Goal: Information Seeking & Learning: Learn about a topic

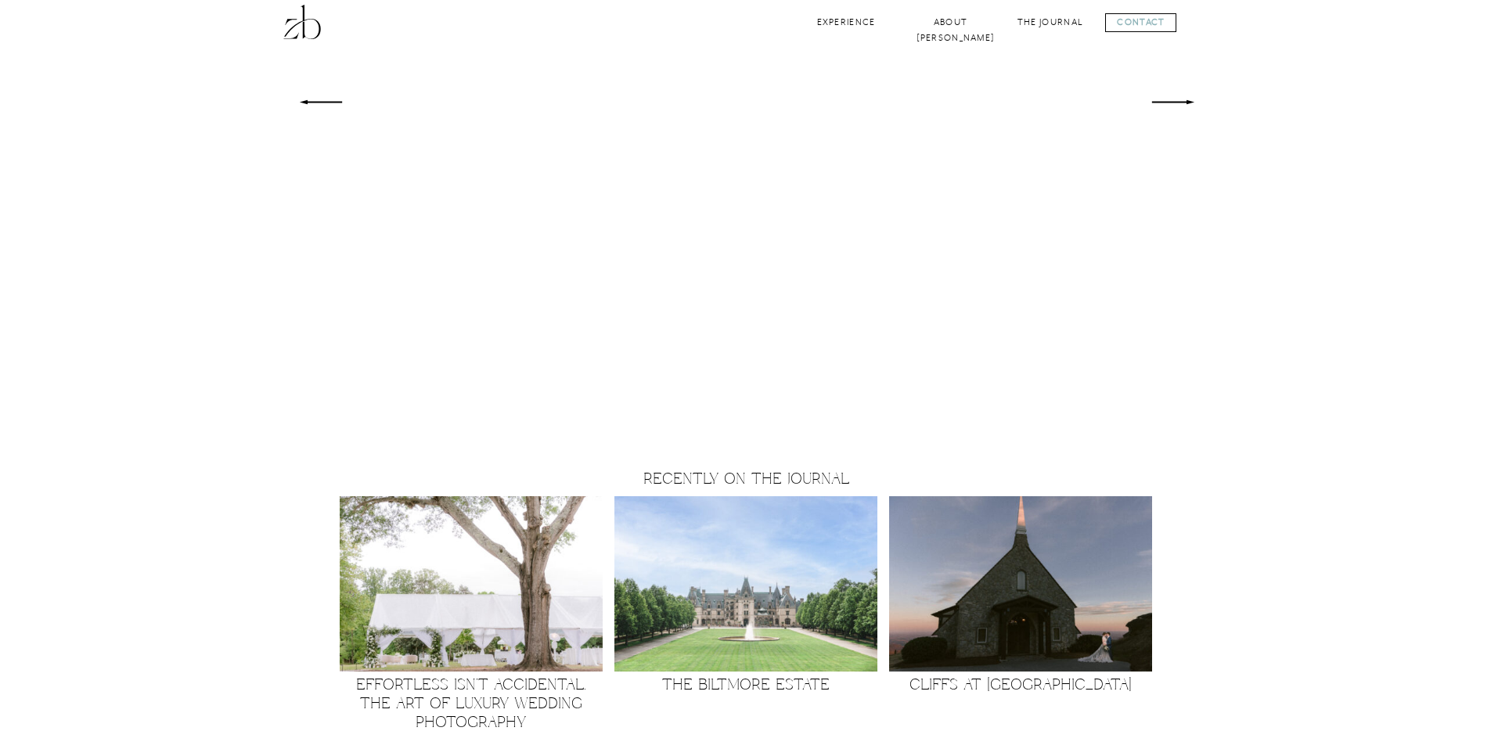
scroll to position [1013, 0]
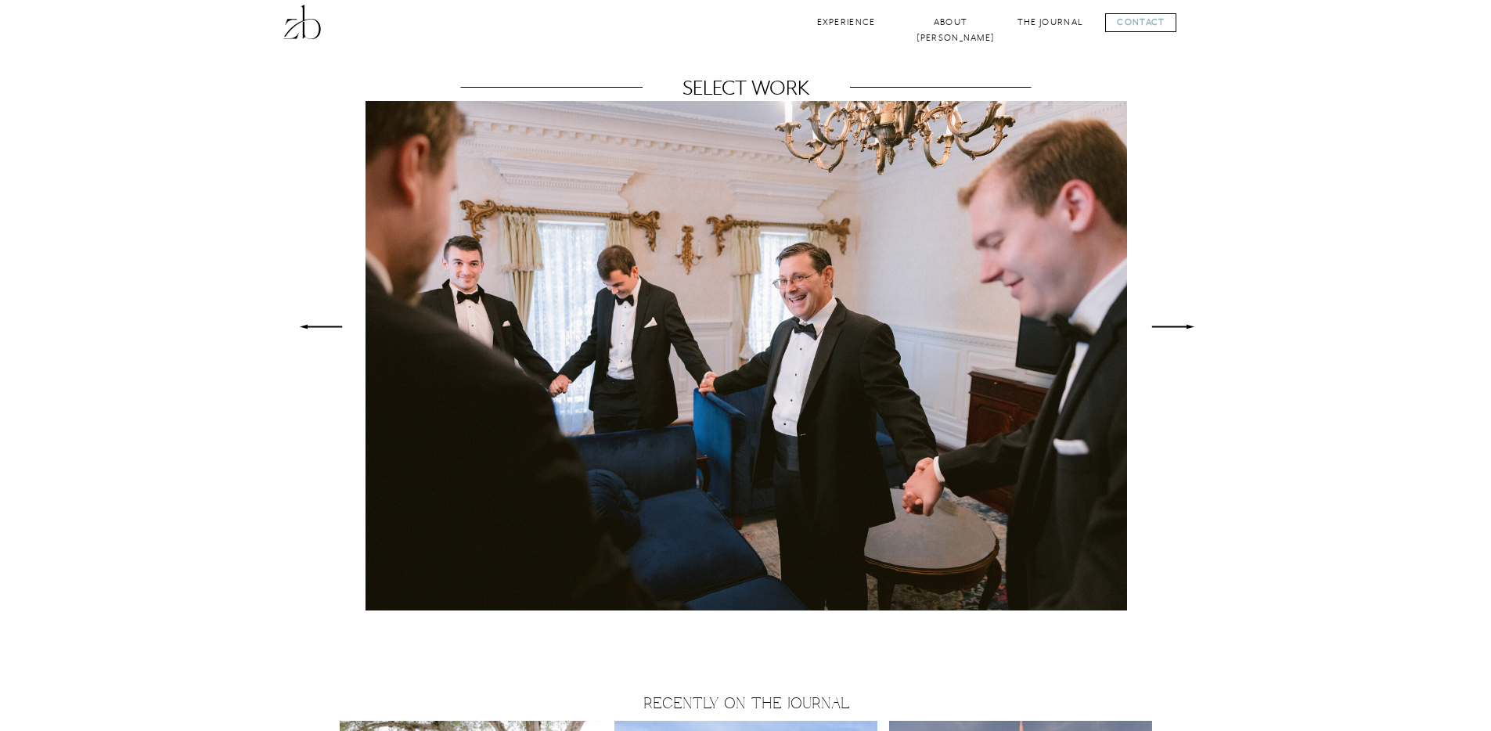
click at [319, 324] on icon at bounding box center [321, 327] width 58 height 56
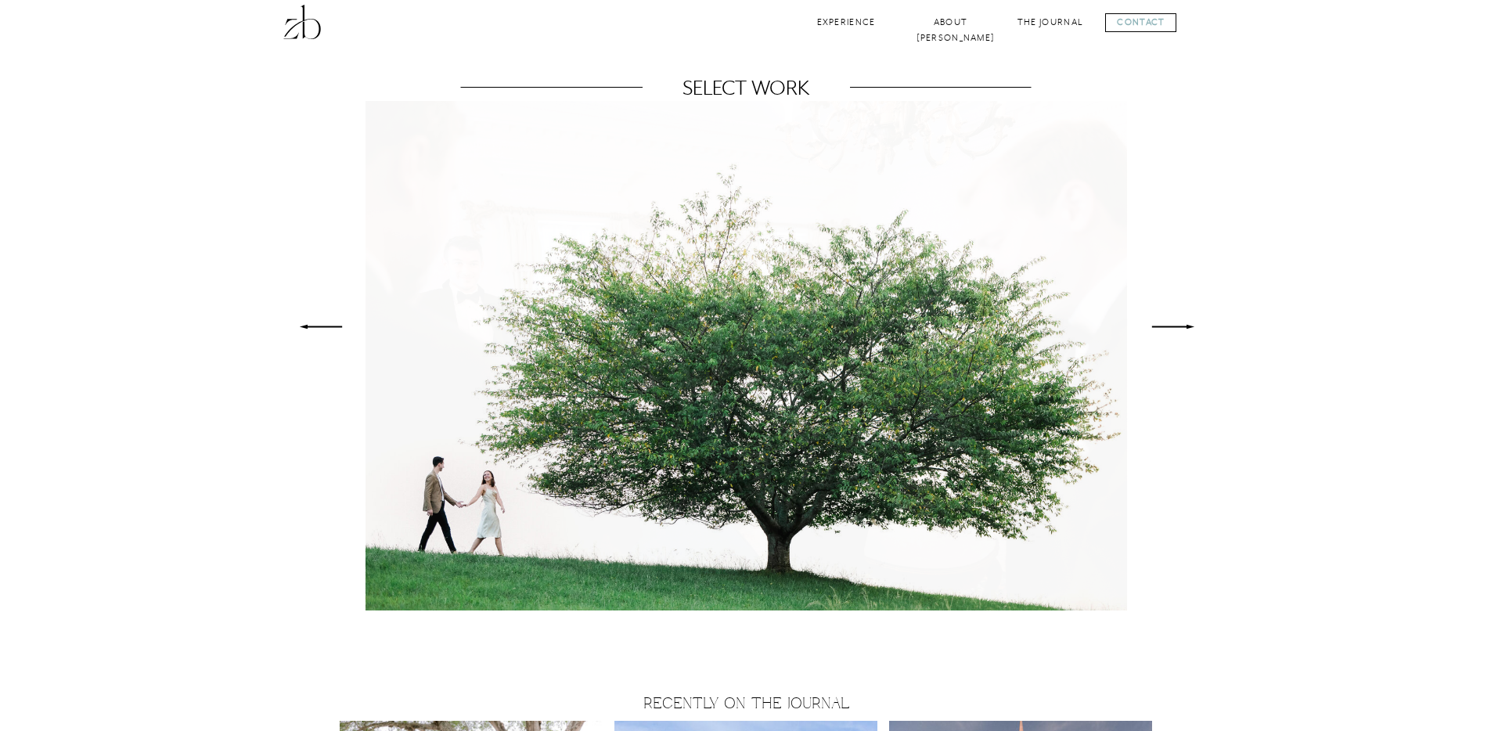
click at [319, 324] on icon at bounding box center [321, 327] width 58 height 56
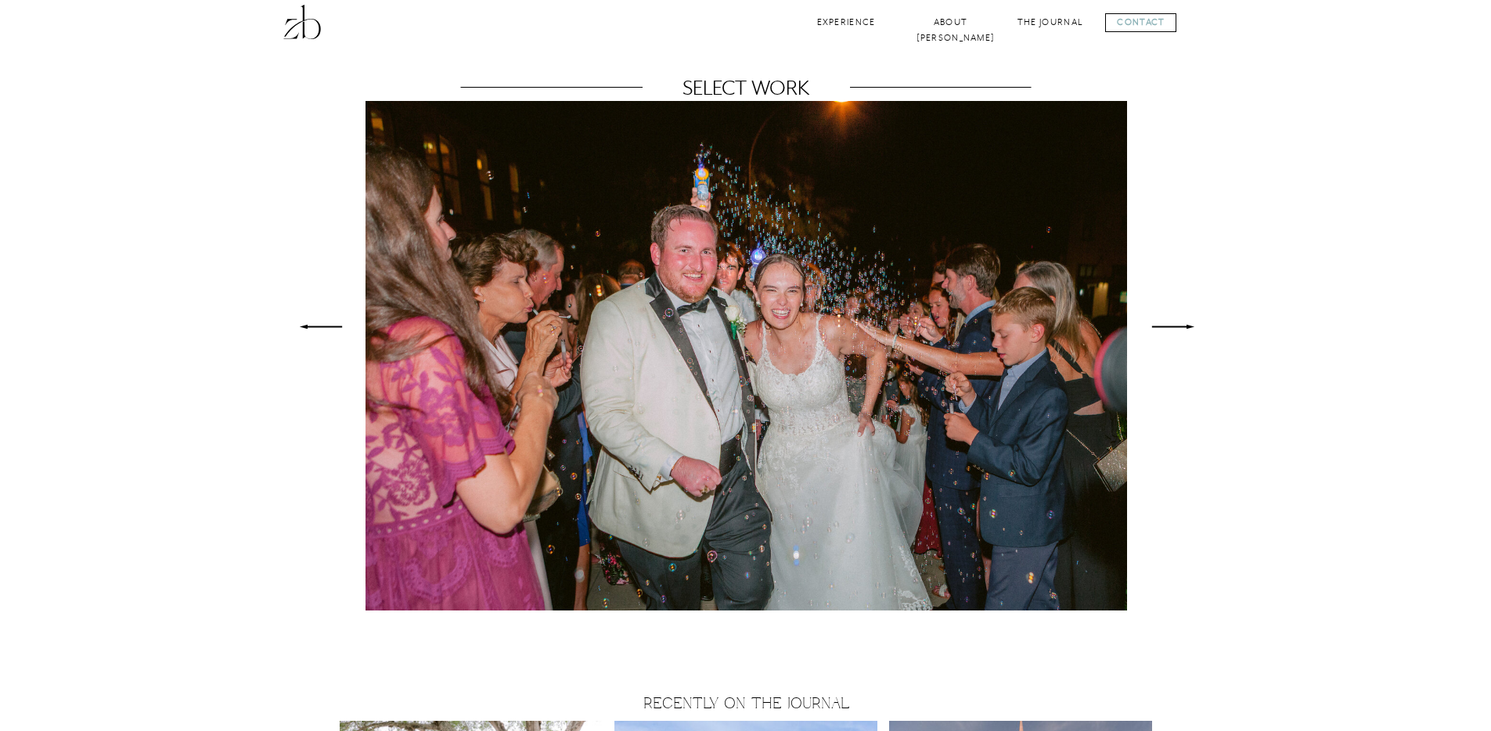
click at [319, 324] on icon at bounding box center [321, 327] width 58 height 56
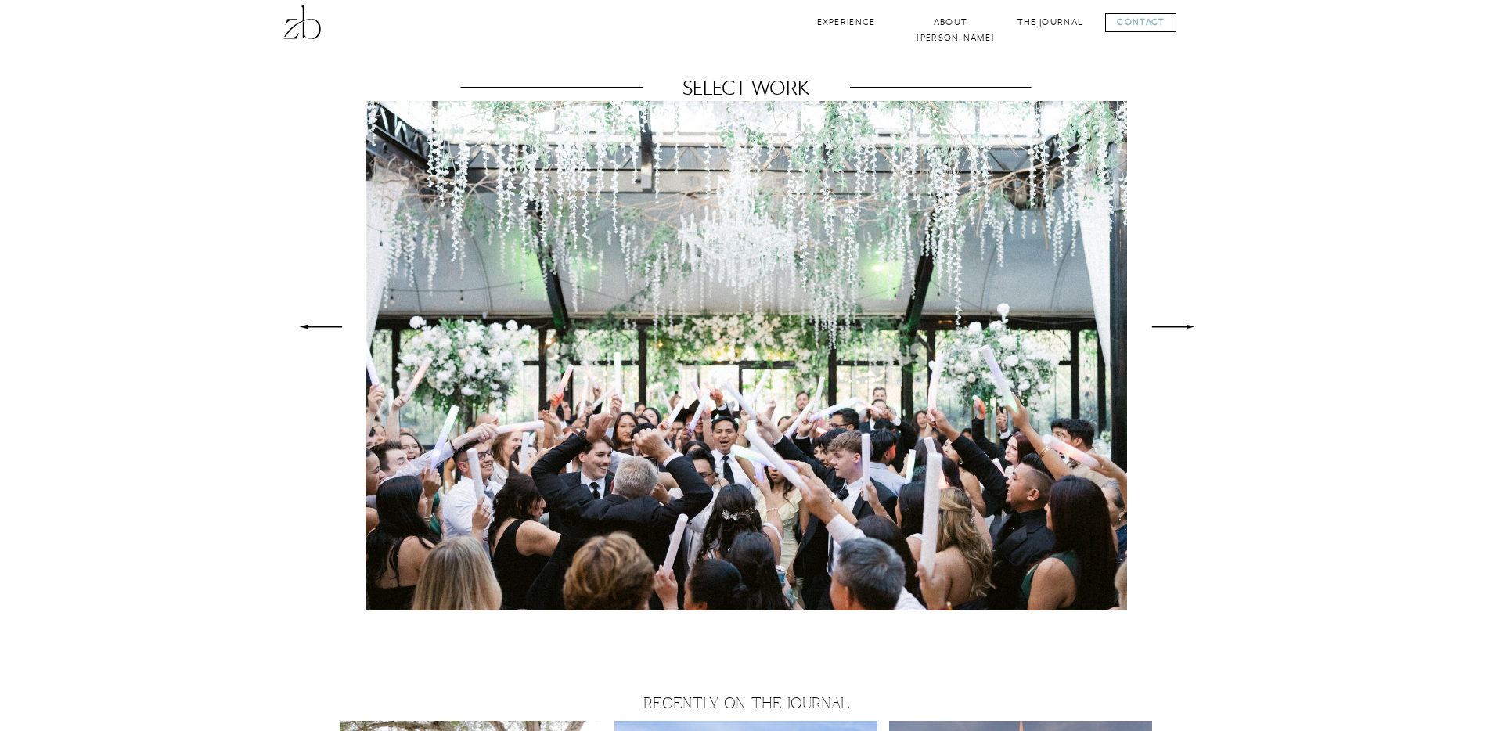
click at [319, 324] on icon at bounding box center [321, 327] width 58 height 56
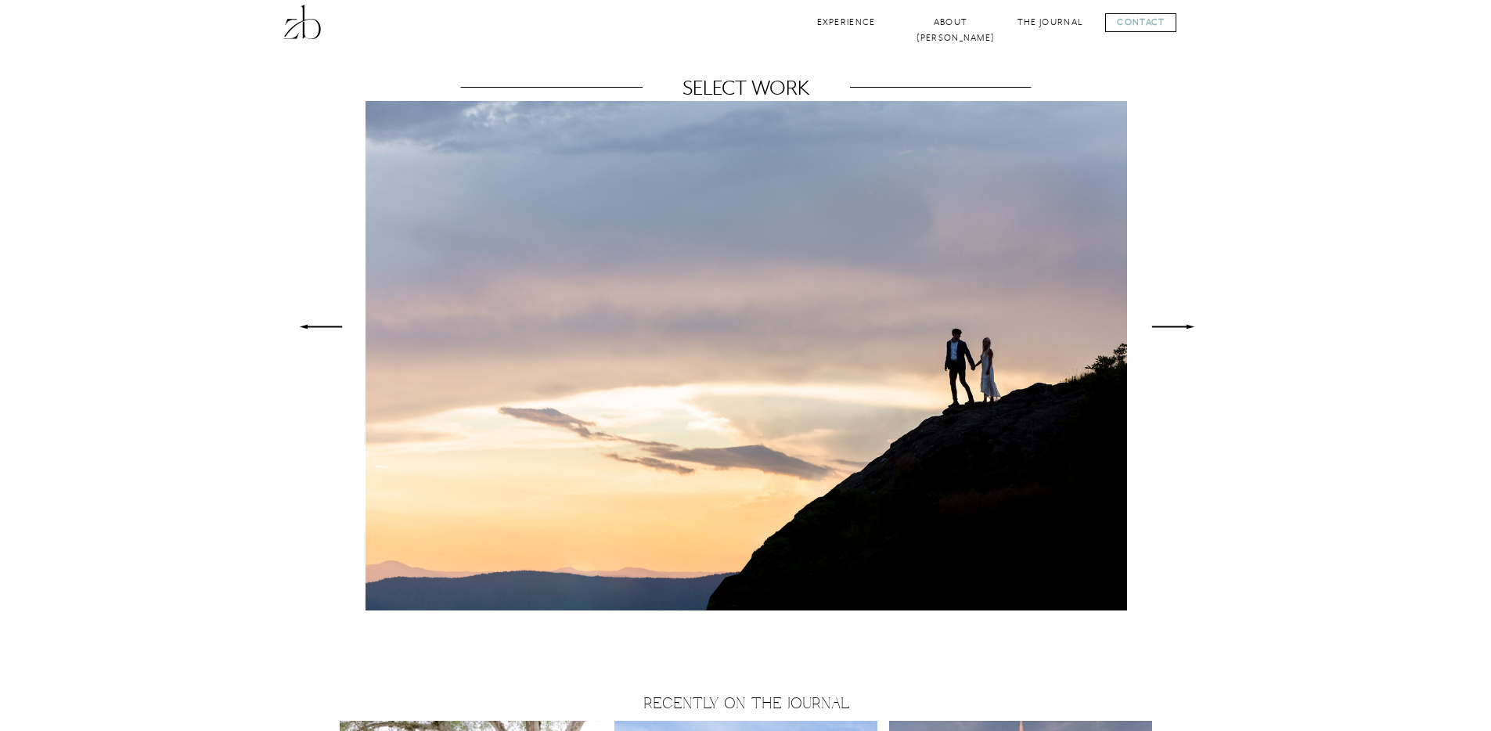
click at [305, 323] on icon at bounding box center [321, 327] width 58 height 56
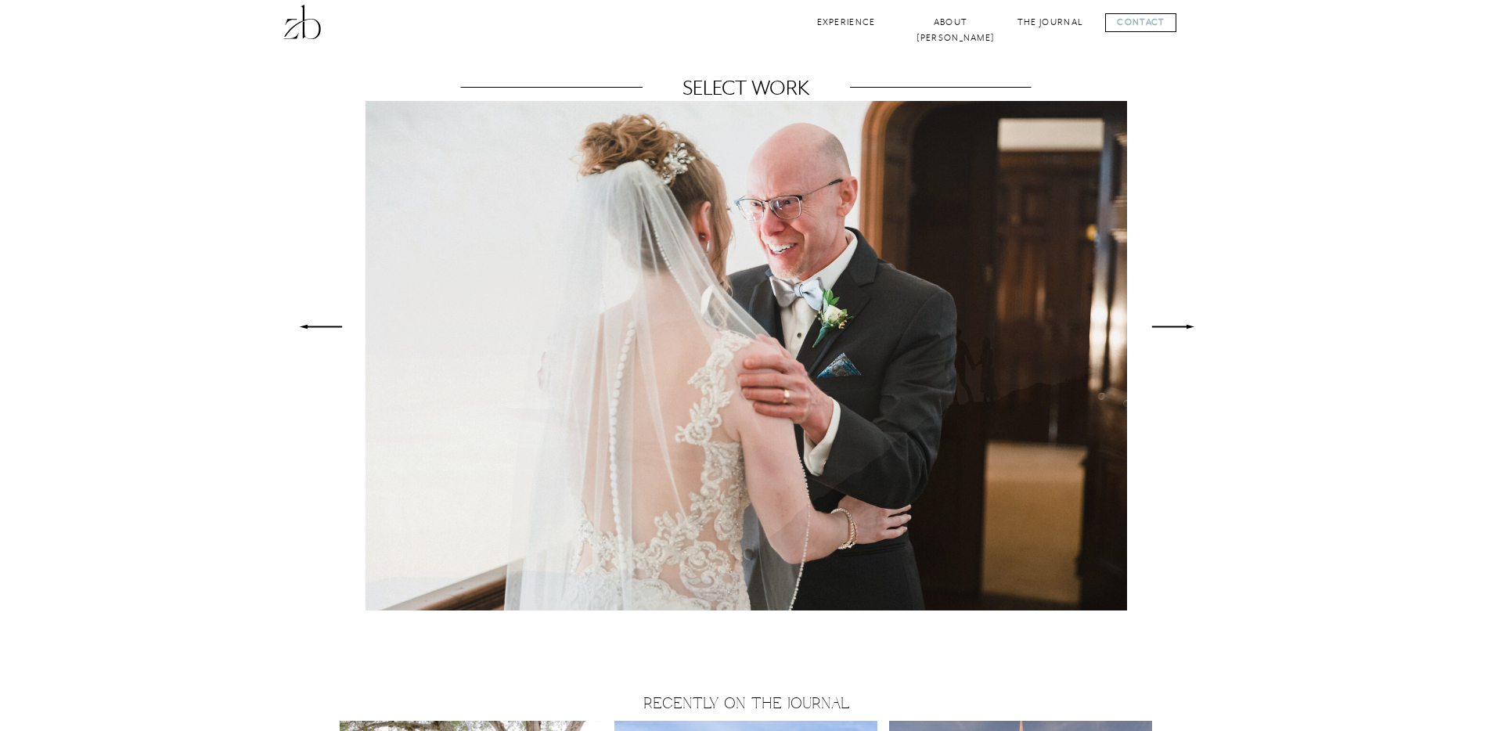
click at [305, 323] on icon at bounding box center [321, 327] width 58 height 56
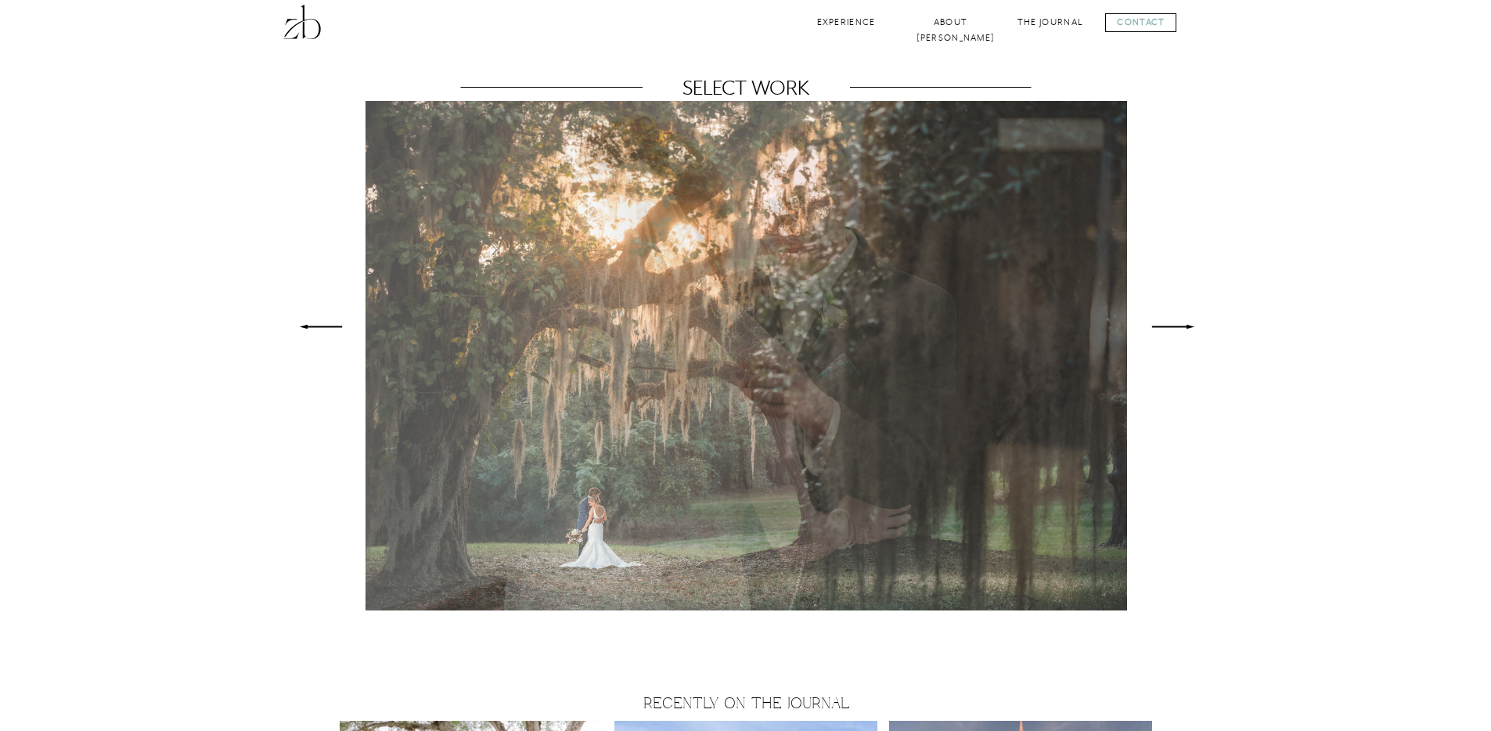
click at [305, 323] on icon at bounding box center [321, 327] width 58 height 56
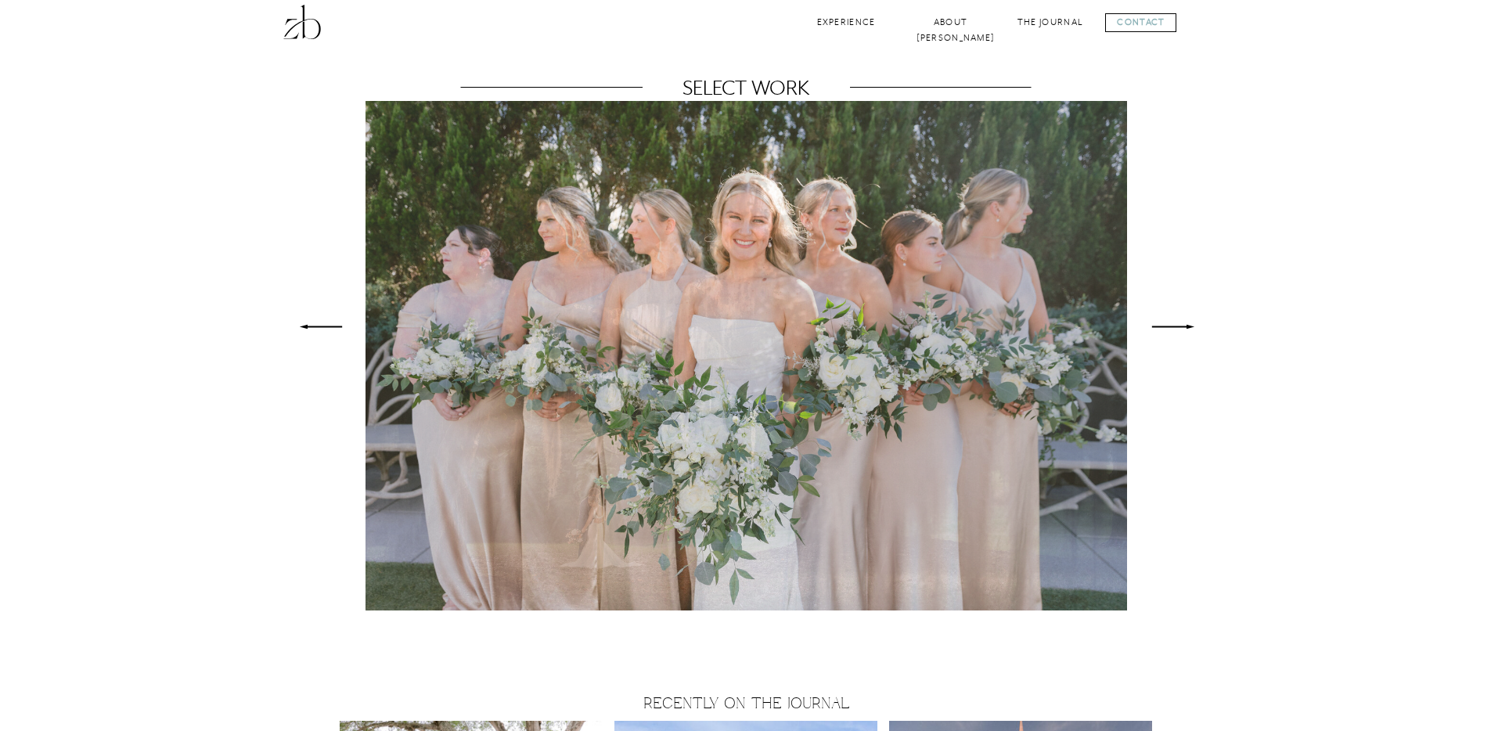
click at [305, 323] on icon at bounding box center [321, 327] width 58 height 56
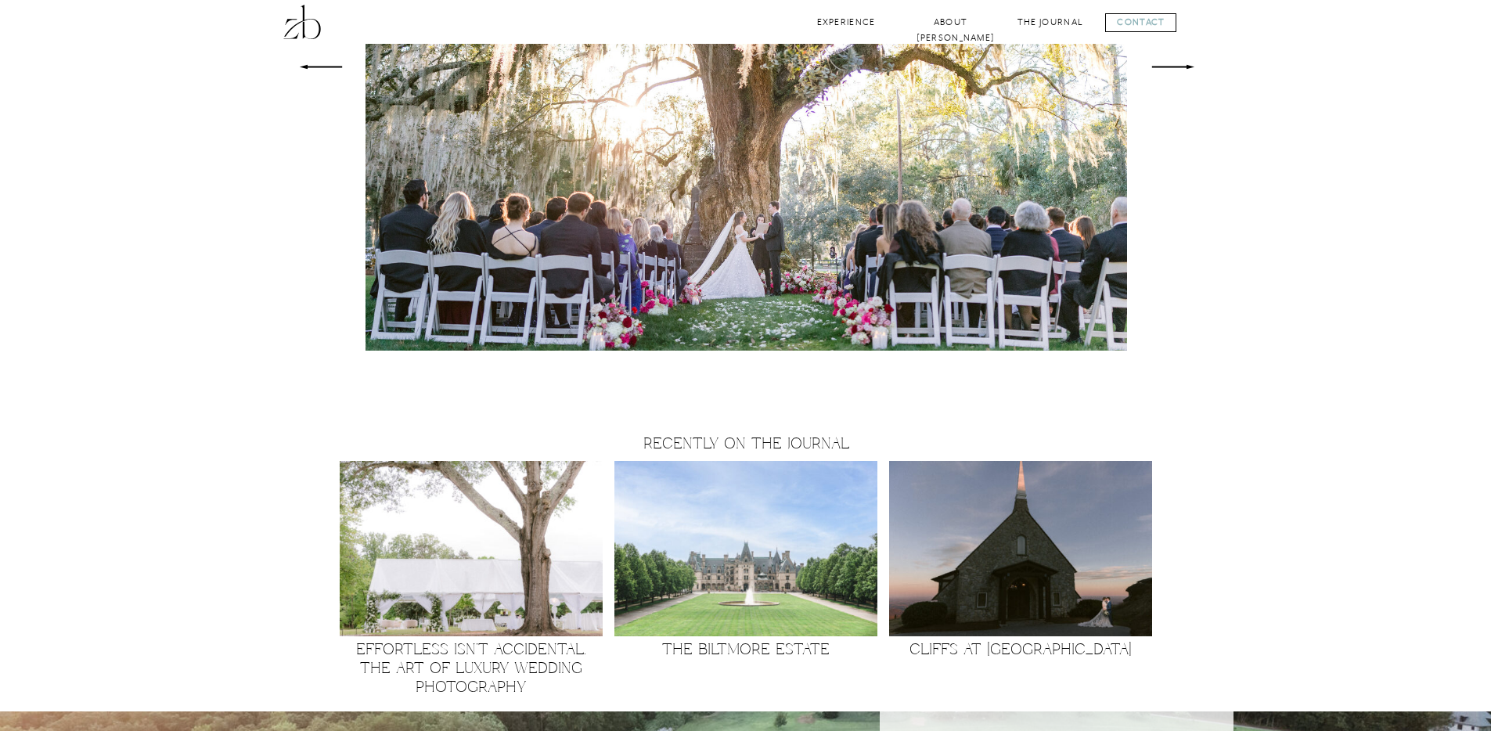
scroll to position [1512, 0]
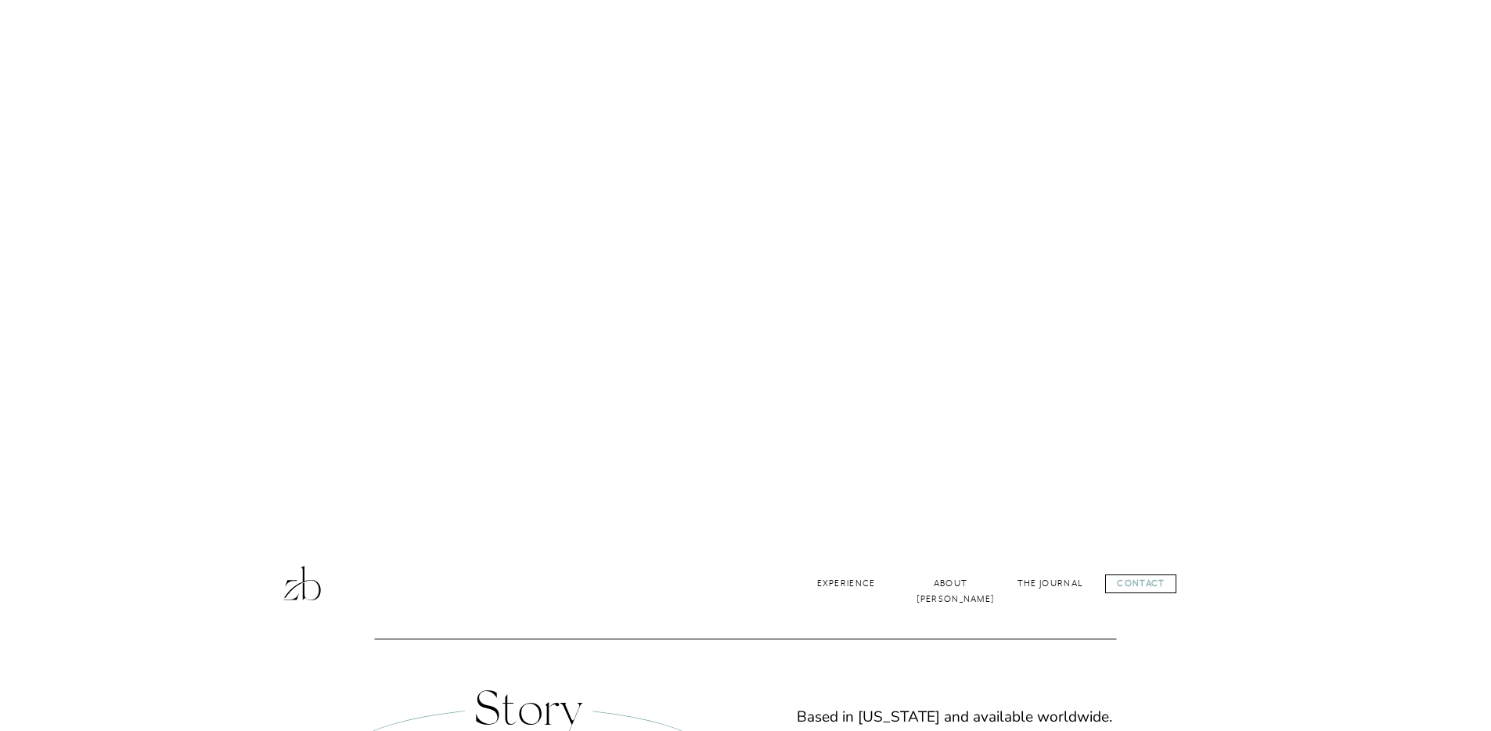
scroll to position [241, 0]
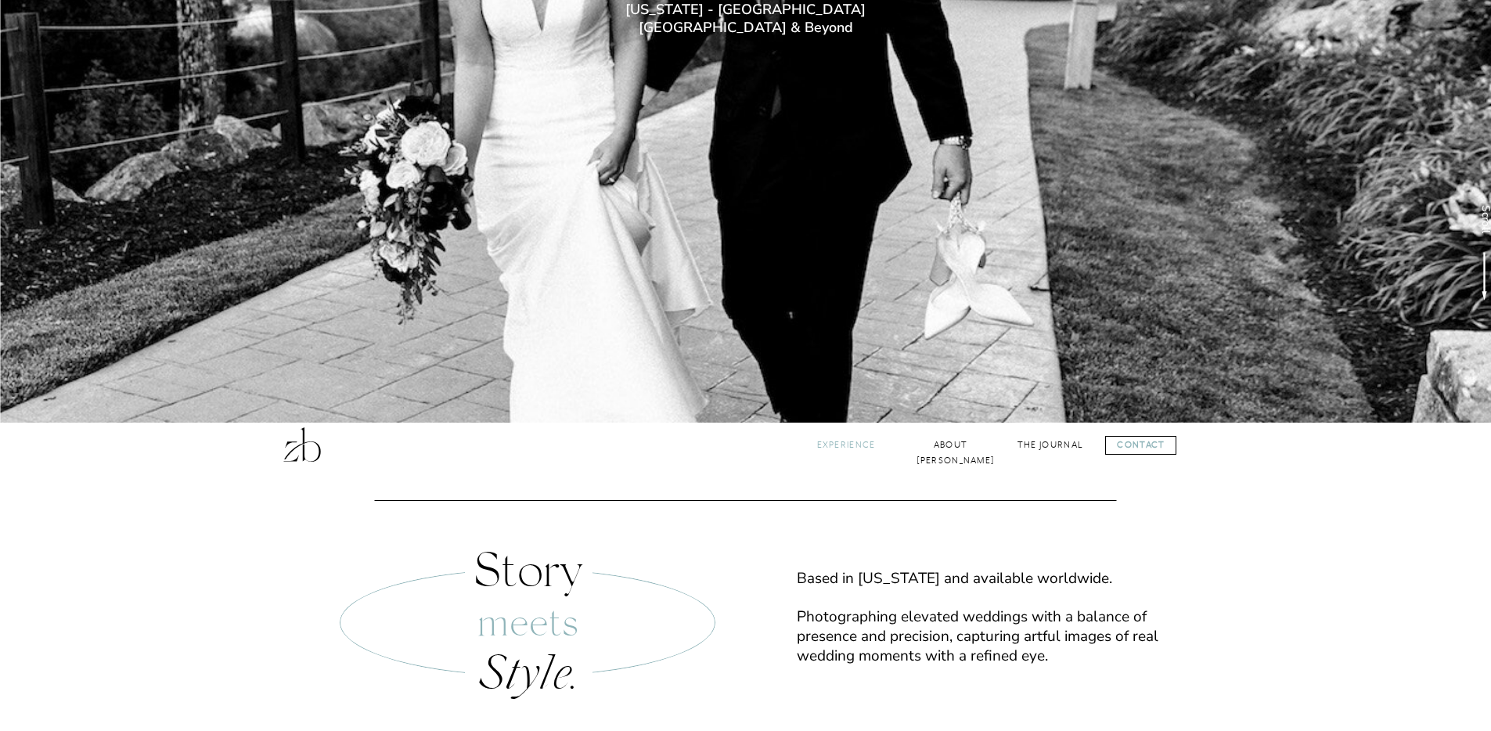
click at [842, 440] on nav "Experience" at bounding box center [846, 445] width 63 height 15
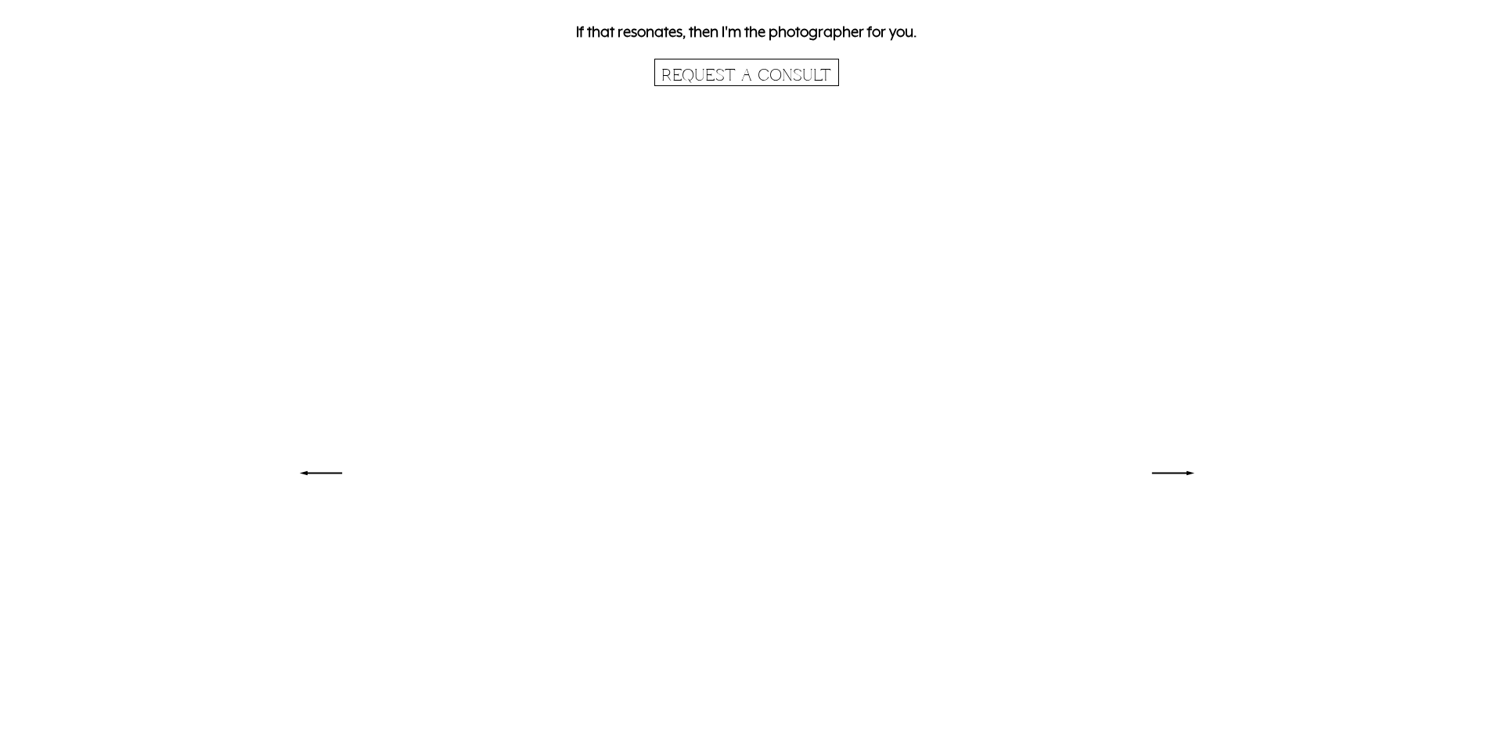
scroll to position [3833, 0]
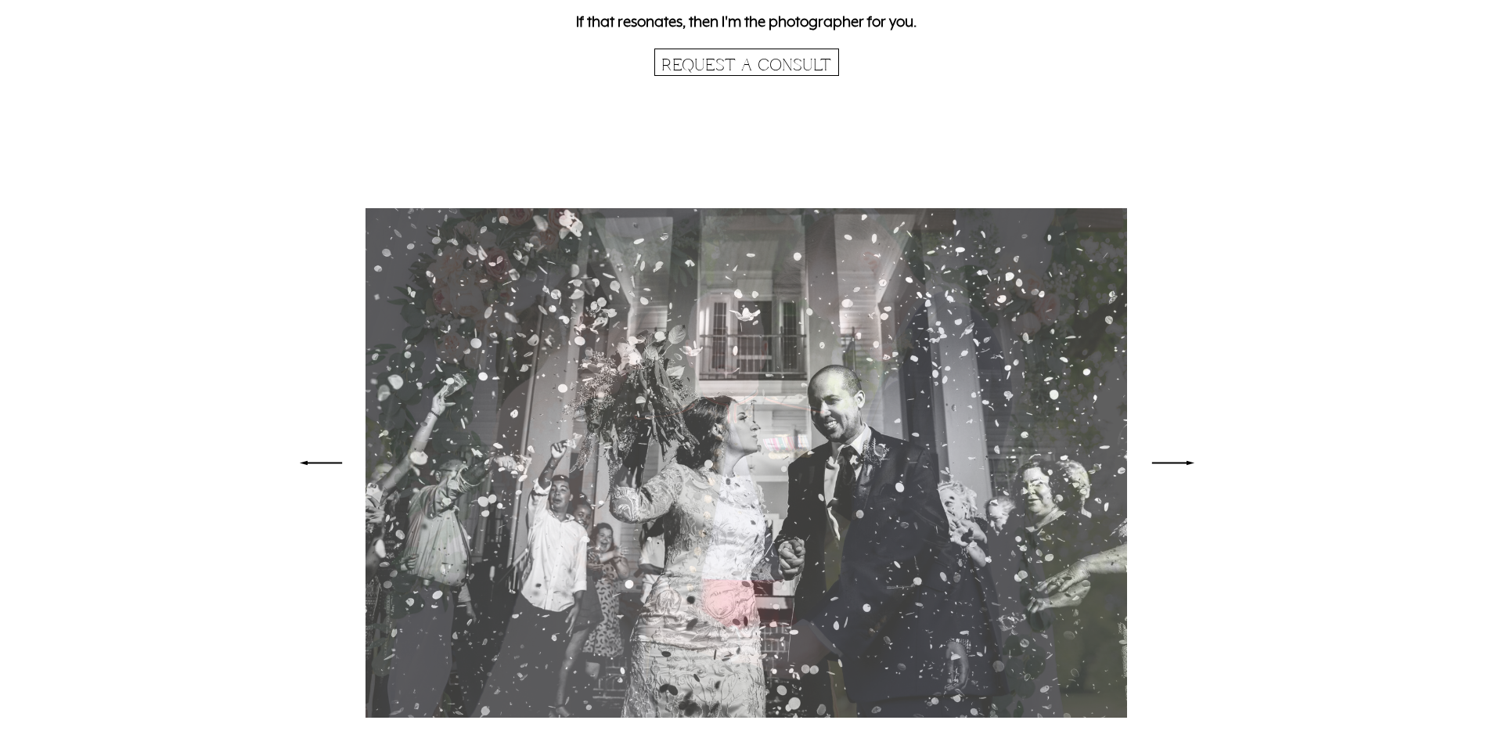
click at [1188, 463] on polygon at bounding box center [1173, 463] width 42 height 4
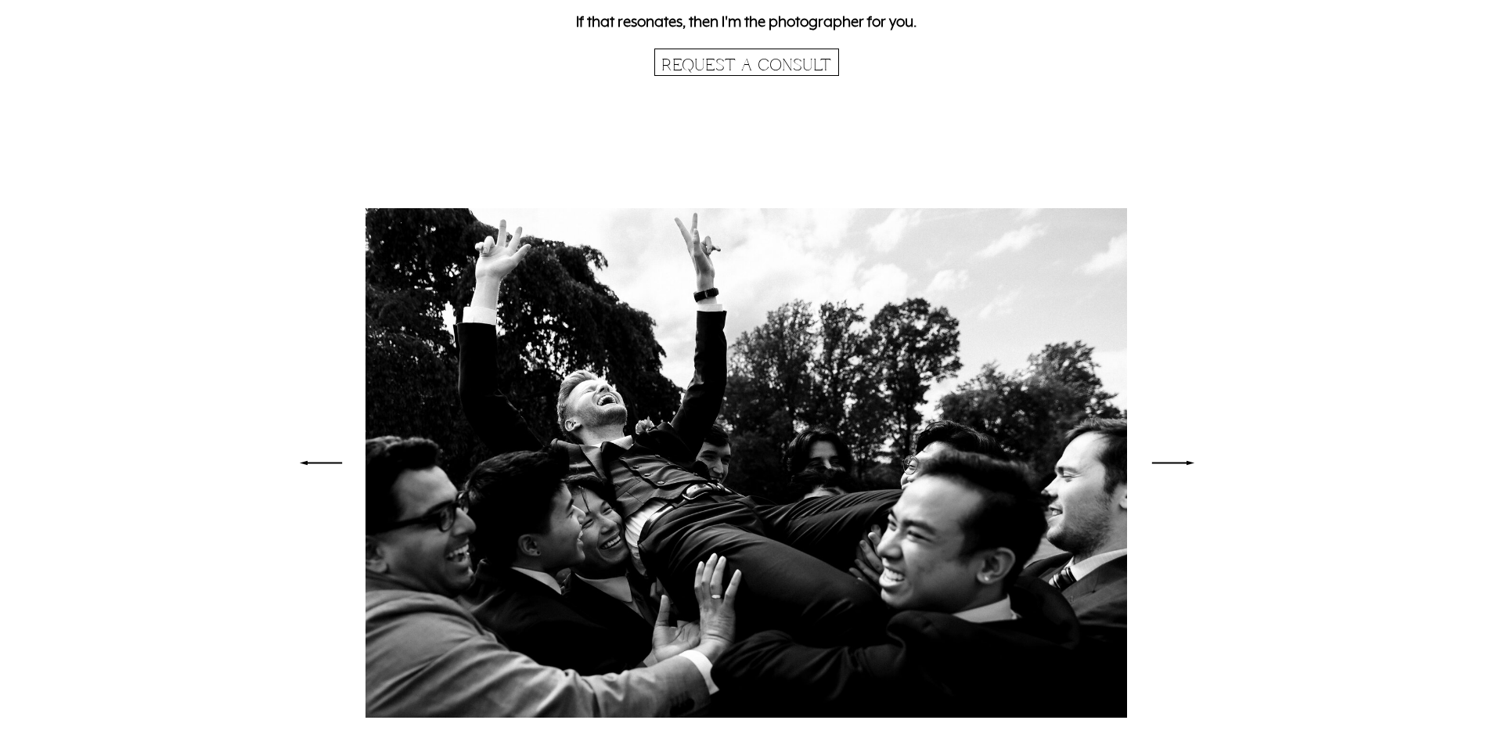
click at [1188, 462] on polygon at bounding box center [1173, 463] width 42 height 4
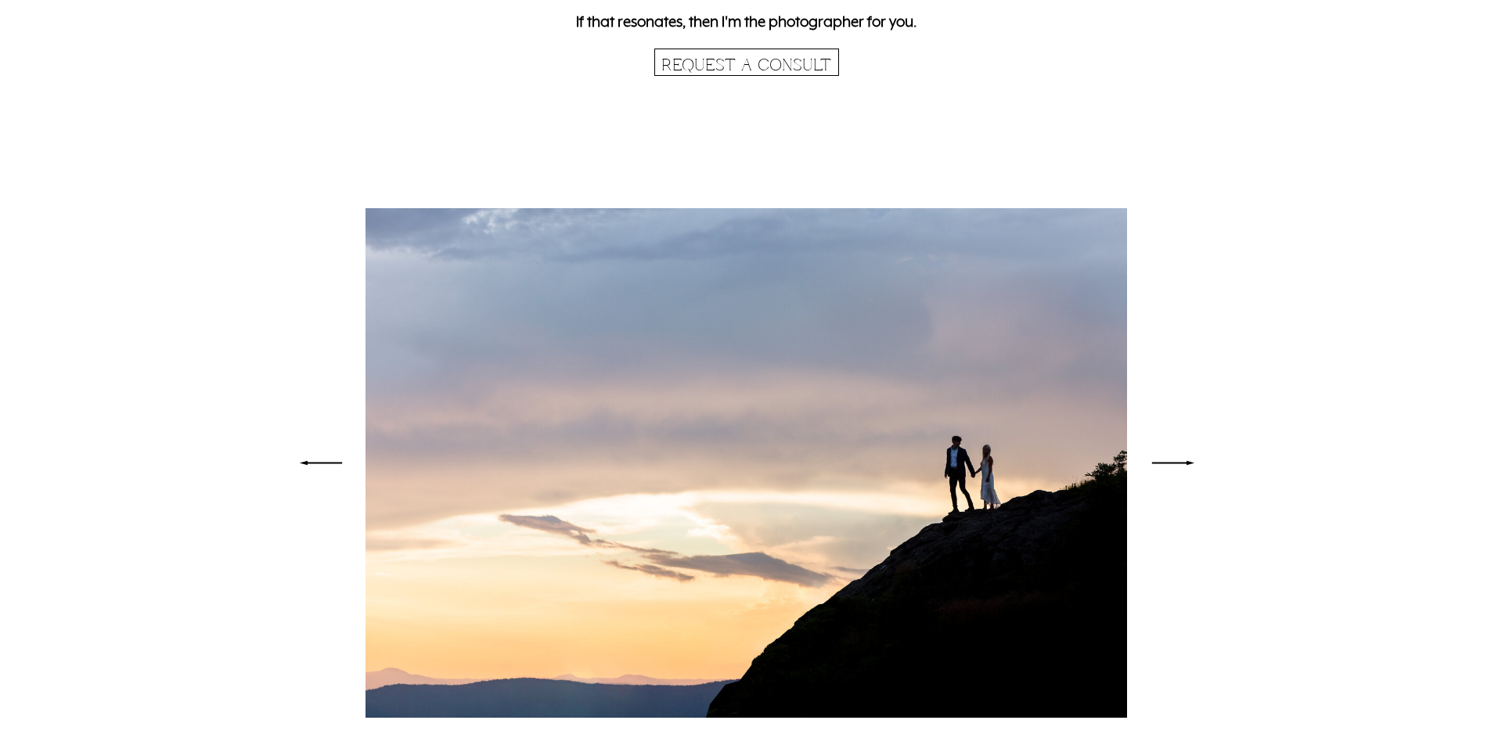
click at [1188, 462] on polygon at bounding box center [1173, 463] width 42 height 4
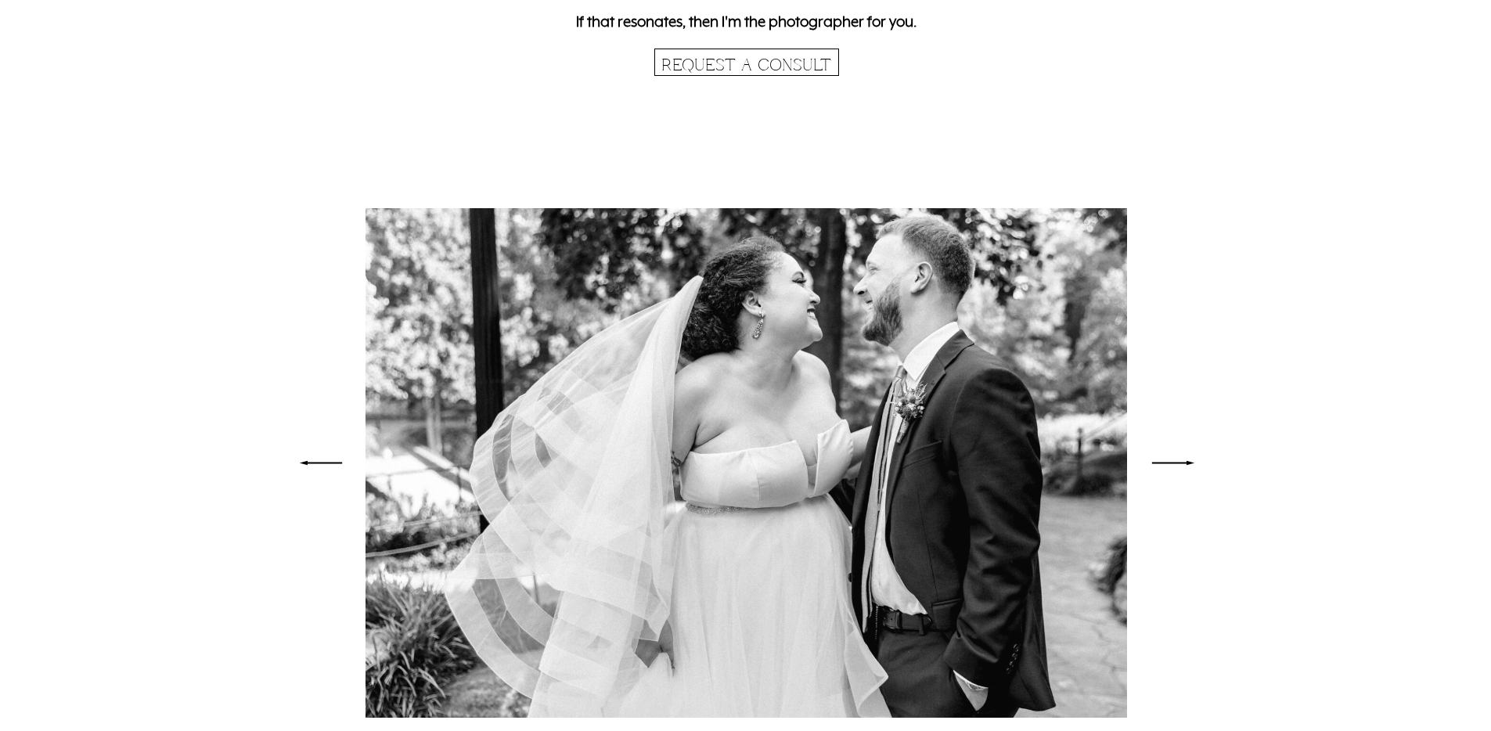
click at [1188, 462] on polygon at bounding box center [1173, 463] width 42 height 4
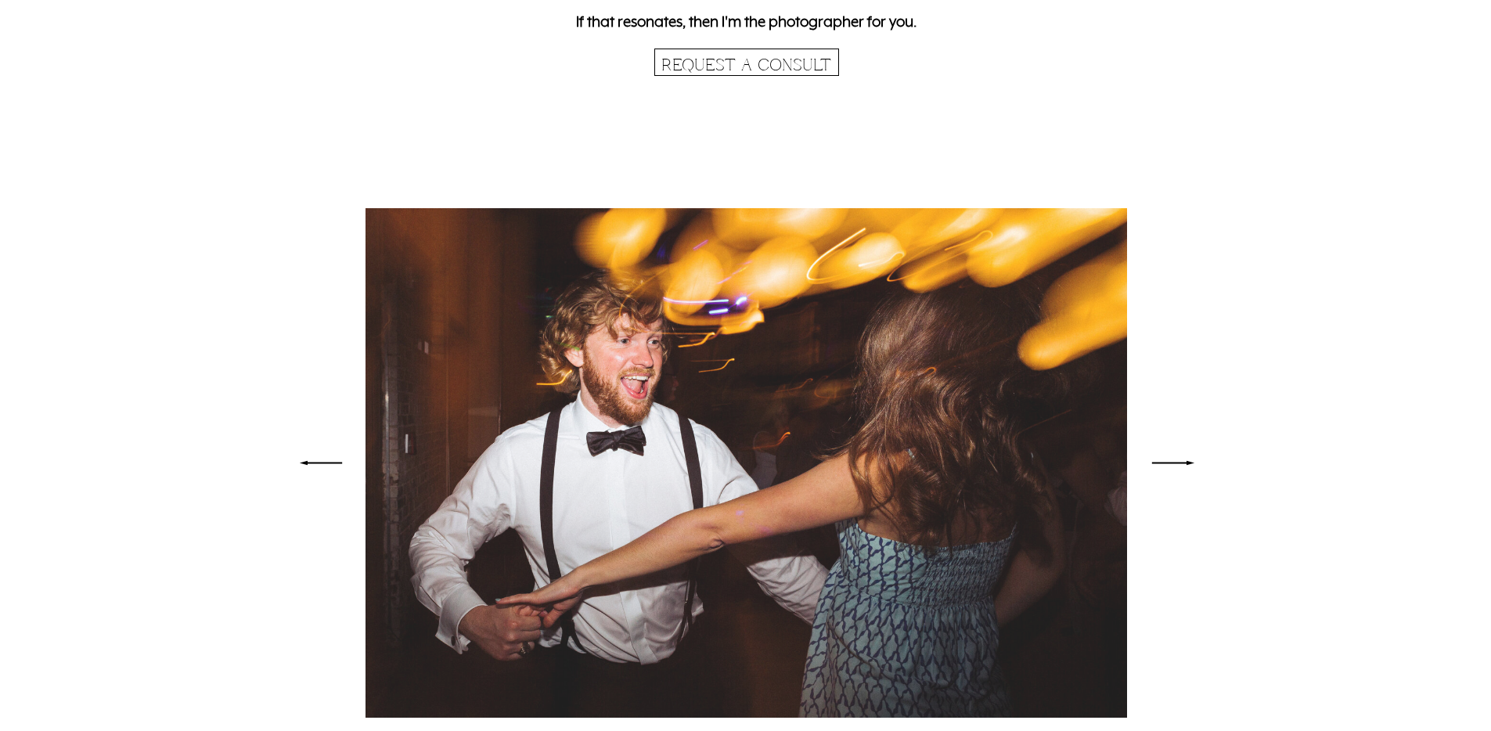
click at [1188, 462] on polygon at bounding box center [1173, 463] width 42 height 4
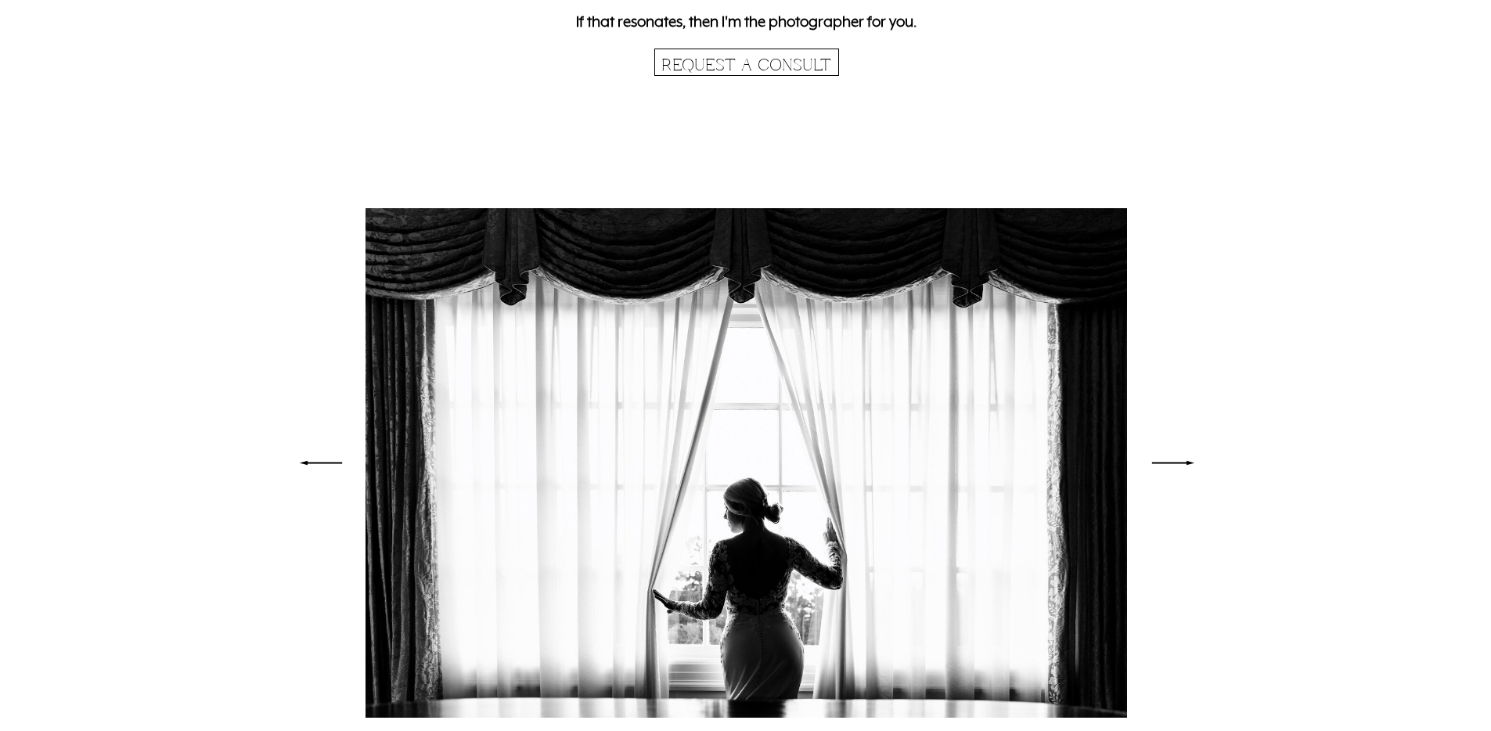
click at [1188, 462] on polygon at bounding box center [1173, 463] width 42 height 4
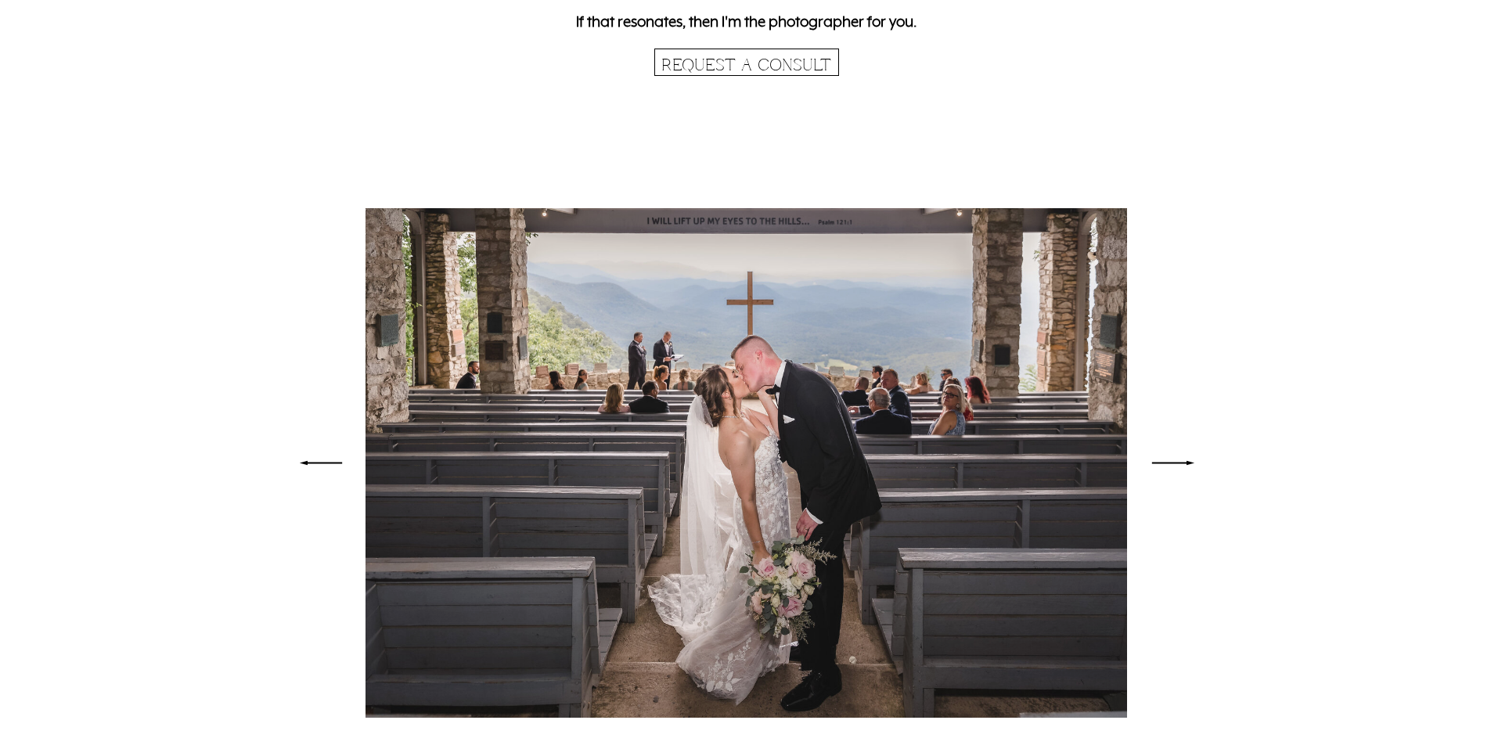
click at [1188, 462] on polygon at bounding box center [1173, 463] width 42 height 4
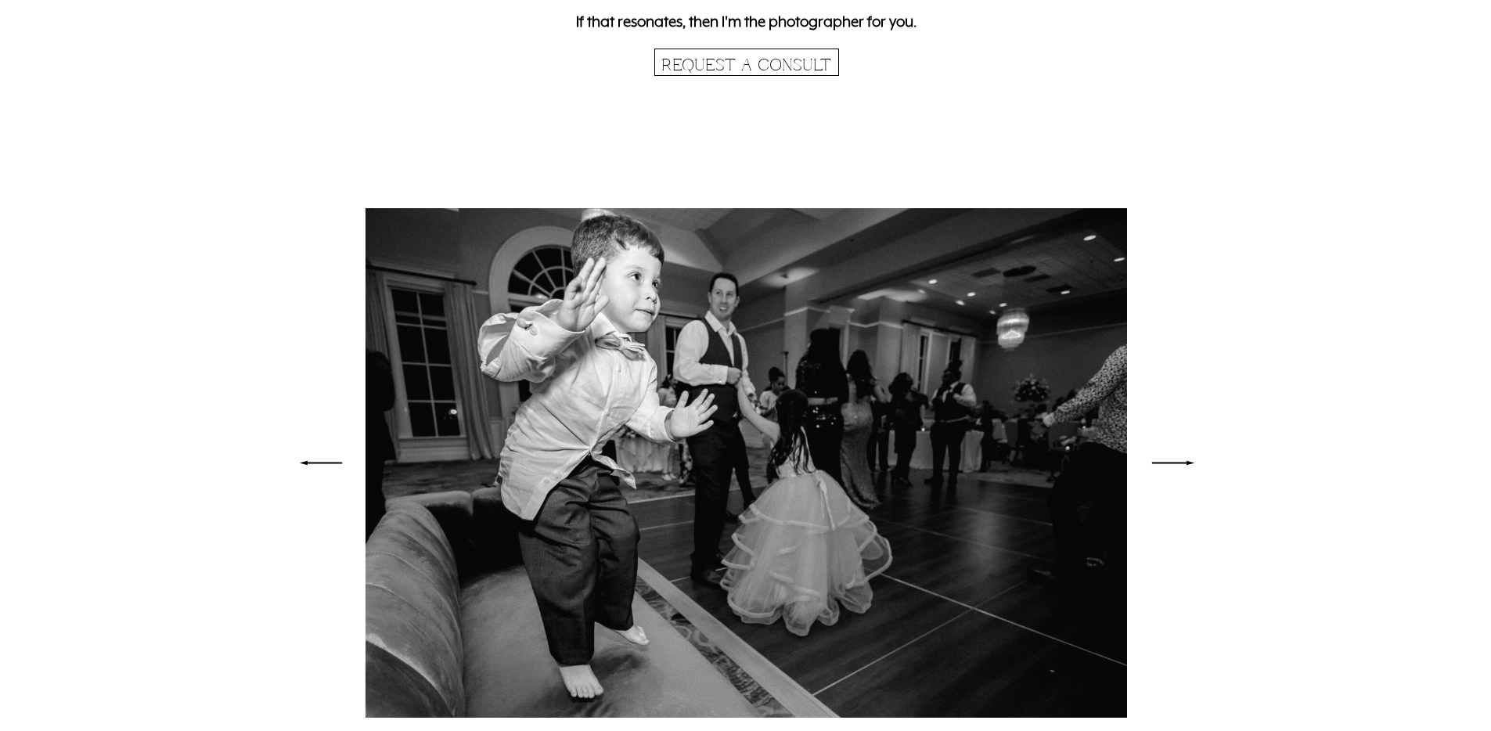
click at [1188, 462] on polygon at bounding box center [1173, 463] width 42 height 4
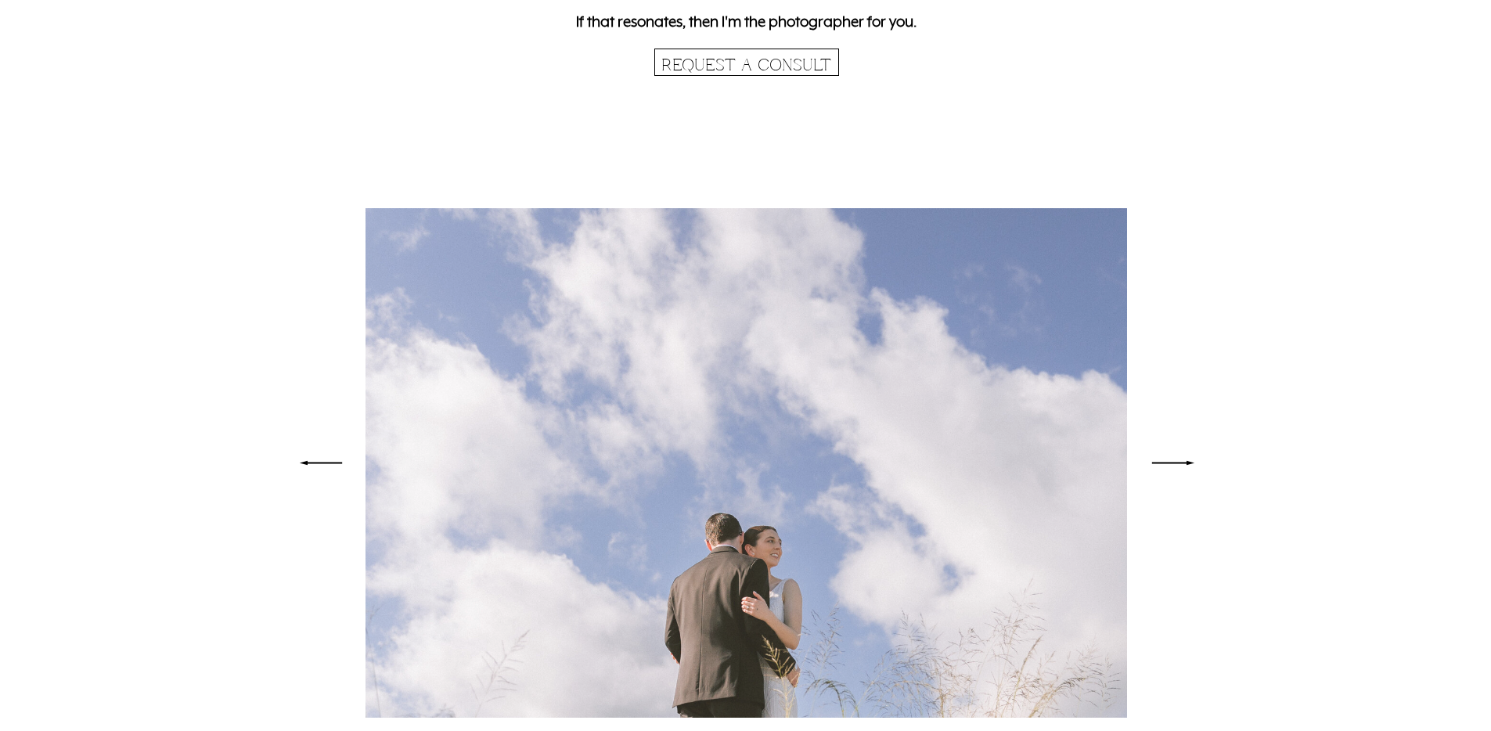
click at [1188, 462] on polygon at bounding box center [1173, 463] width 42 height 4
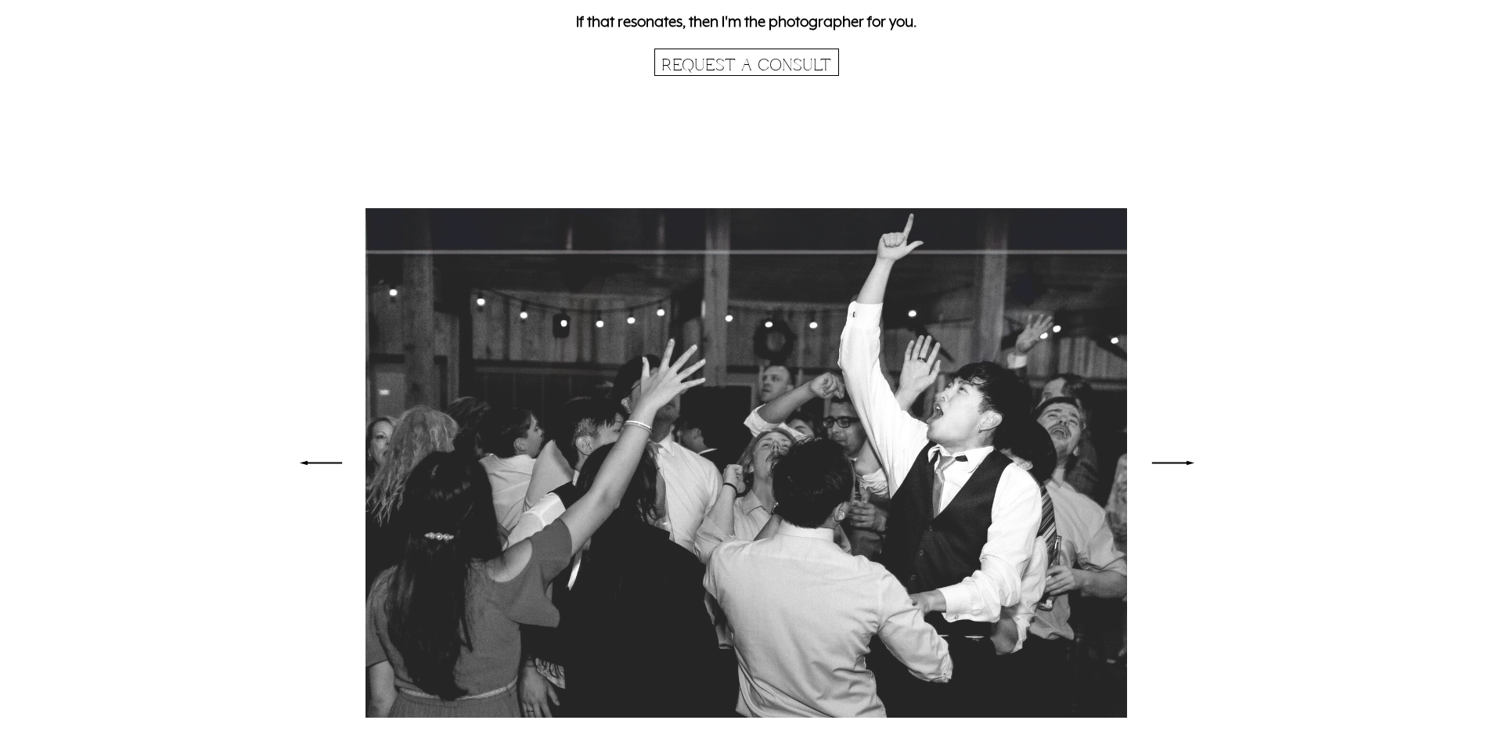
click at [1188, 462] on polygon at bounding box center [1173, 463] width 42 height 4
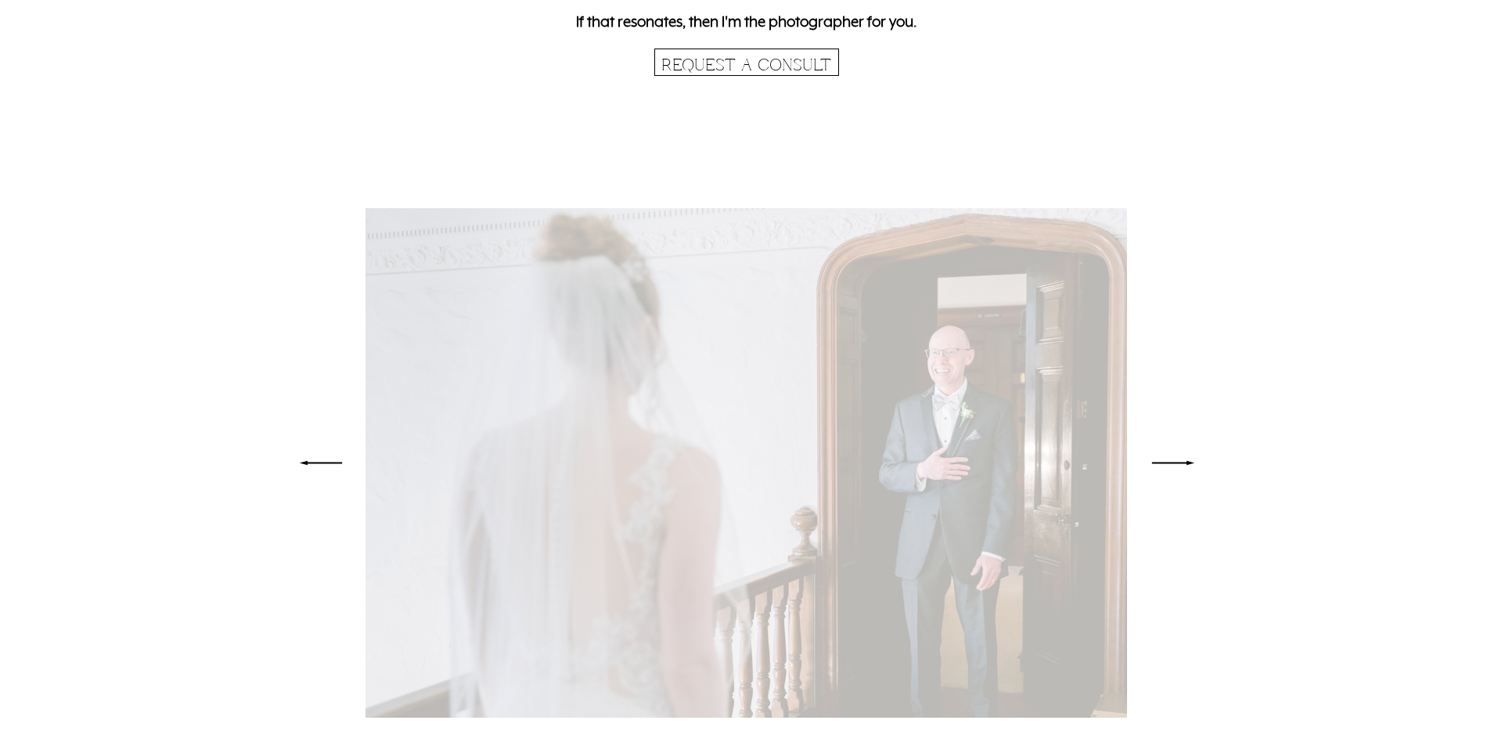
click at [1188, 462] on polygon at bounding box center [1173, 463] width 42 height 4
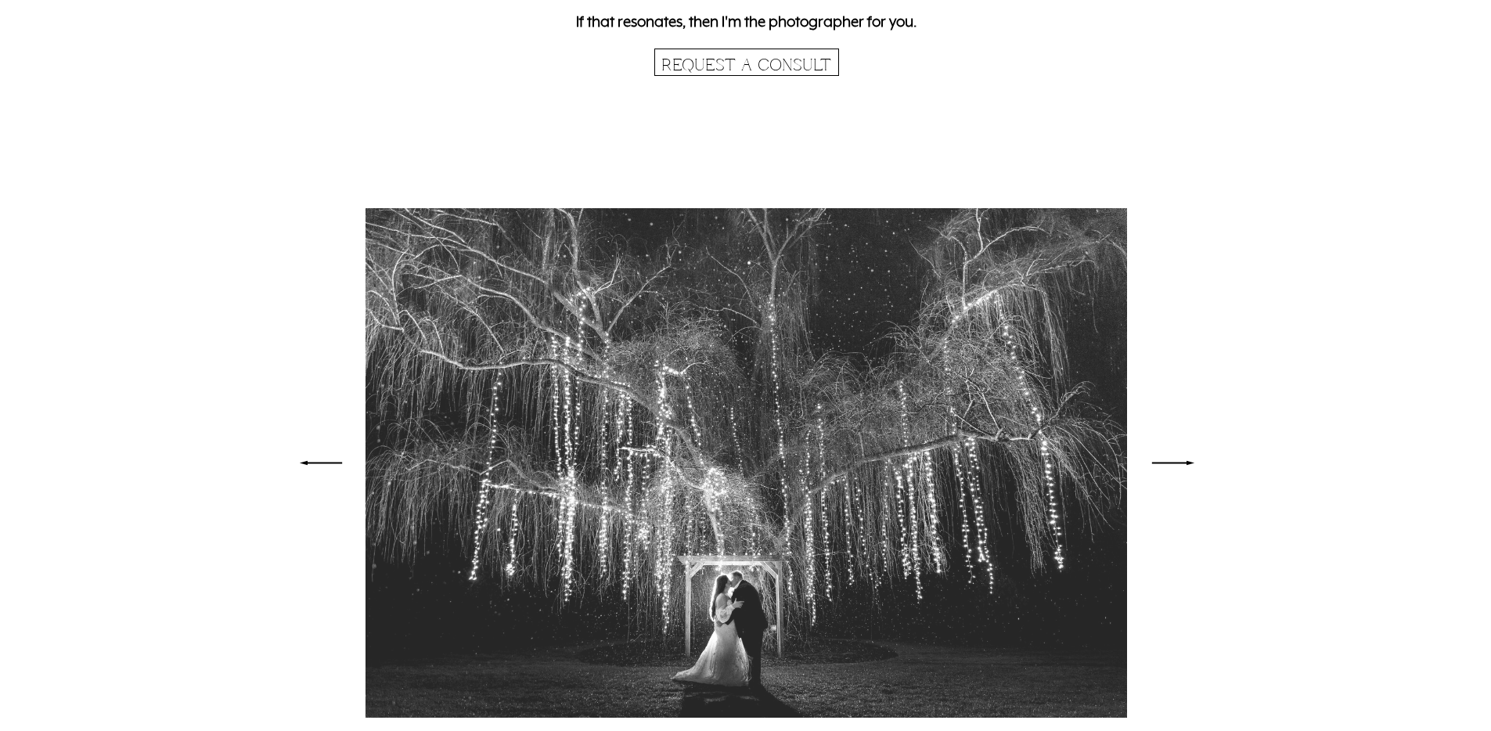
click at [1188, 462] on polygon at bounding box center [1173, 463] width 42 height 4
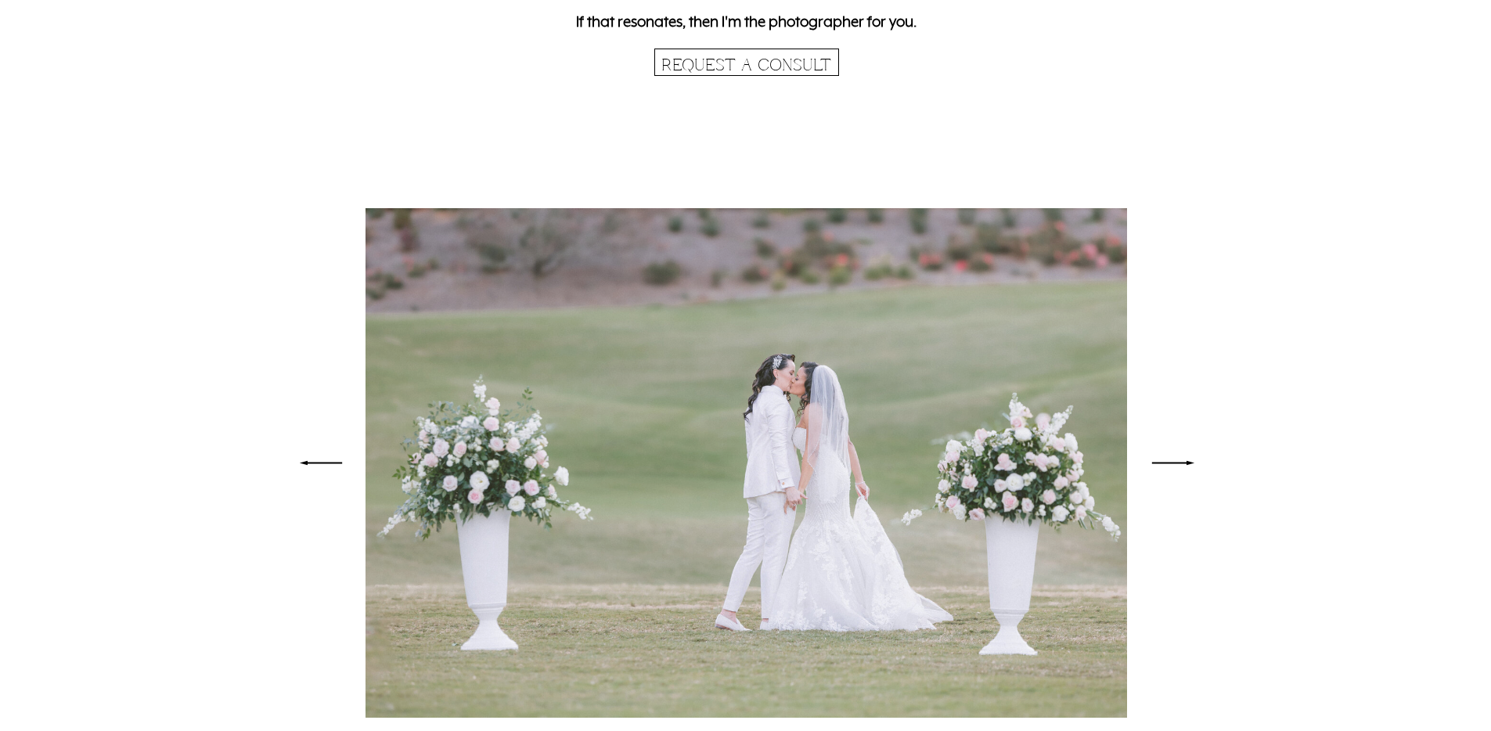
click at [1188, 462] on polygon at bounding box center [1173, 463] width 42 height 4
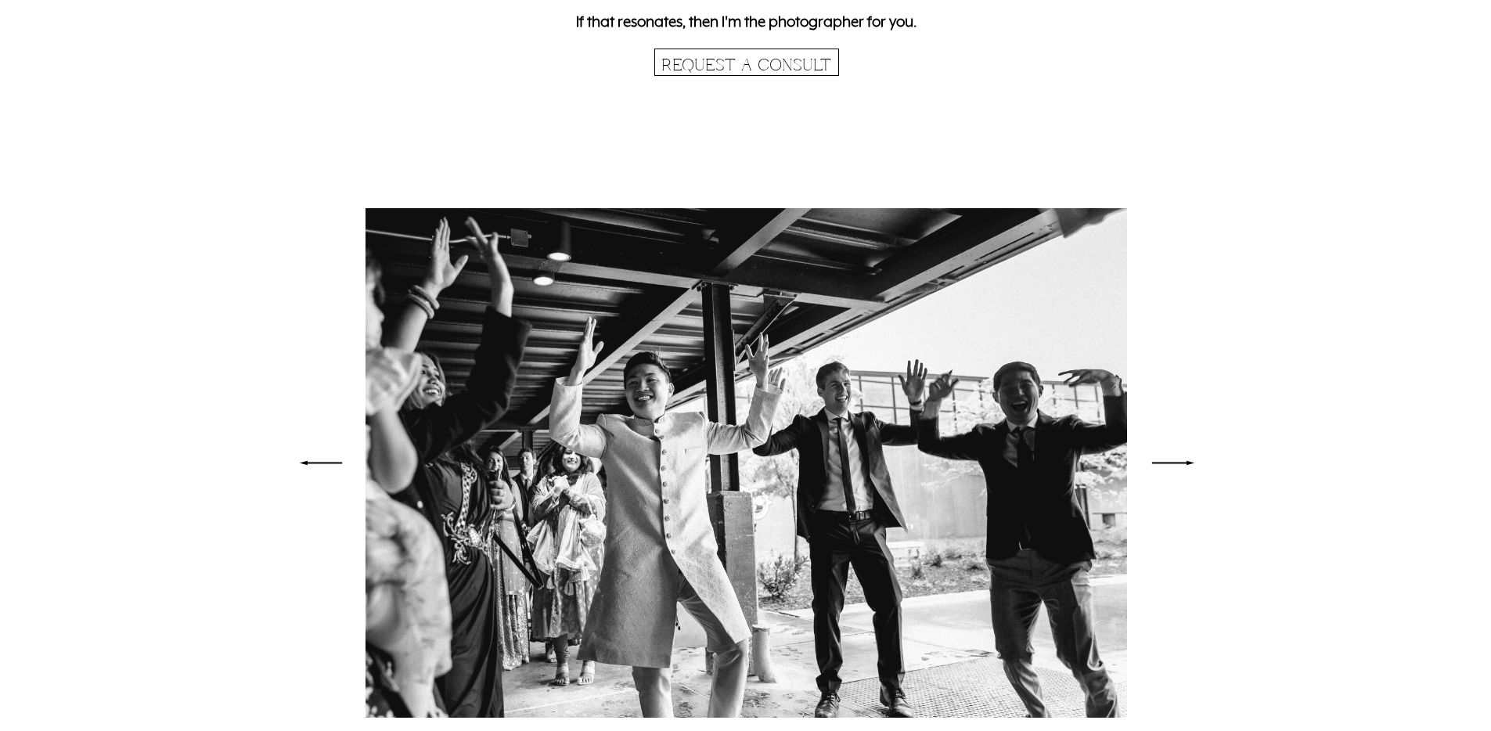
click at [1188, 462] on polygon at bounding box center [1173, 463] width 42 height 4
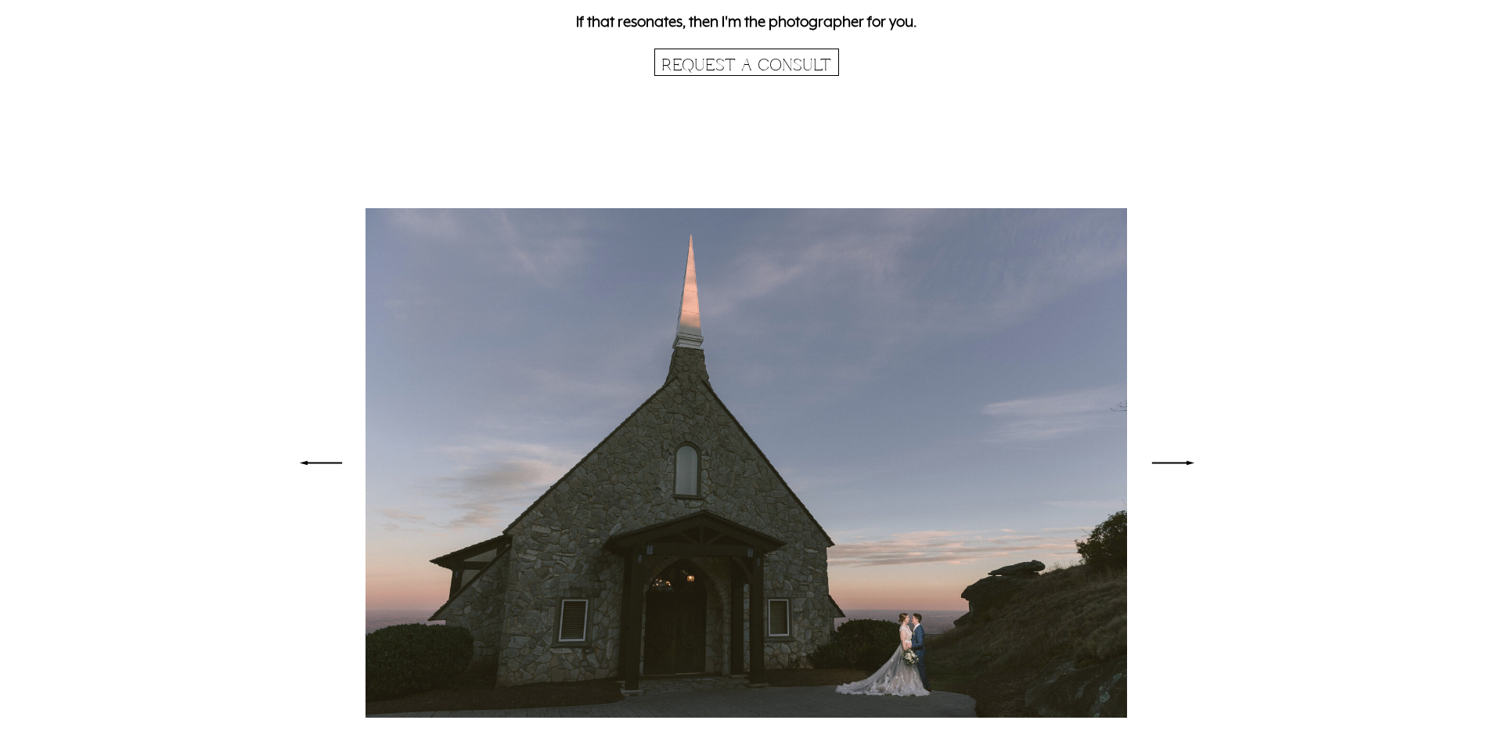
click at [1188, 462] on polygon at bounding box center [1173, 463] width 42 height 4
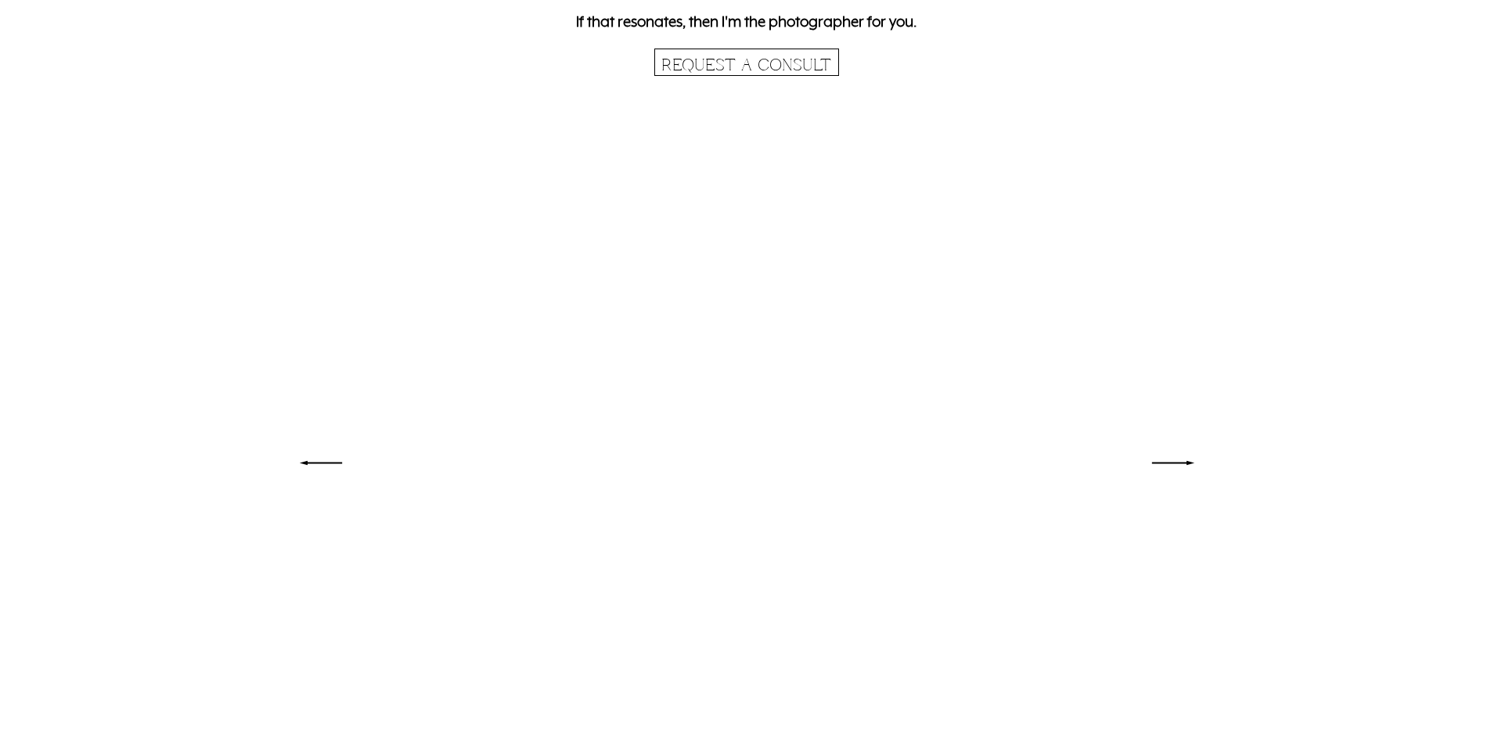
click at [1188, 462] on polygon at bounding box center [1173, 463] width 42 height 4
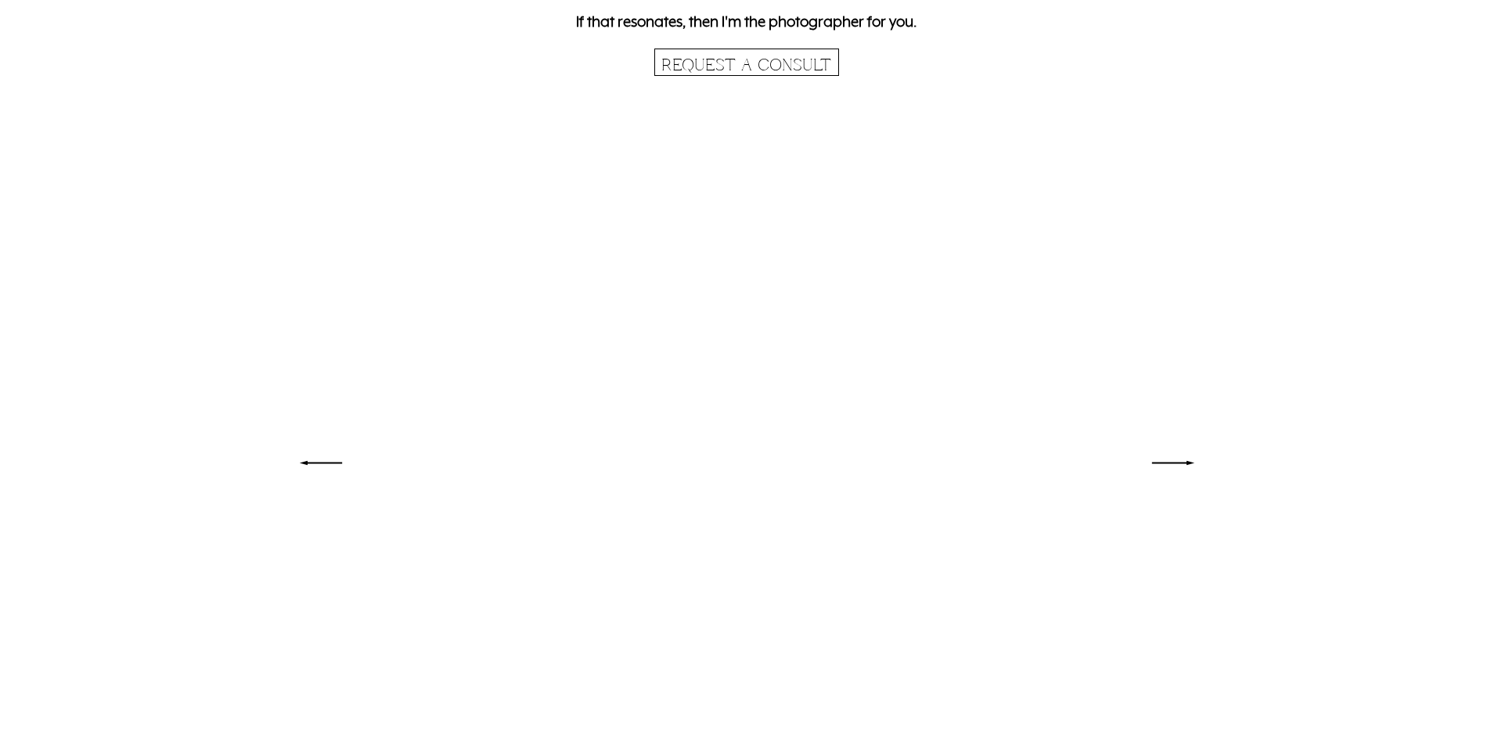
click at [1188, 462] on polygon at bounding box center [1173, 463] width 42 height 4
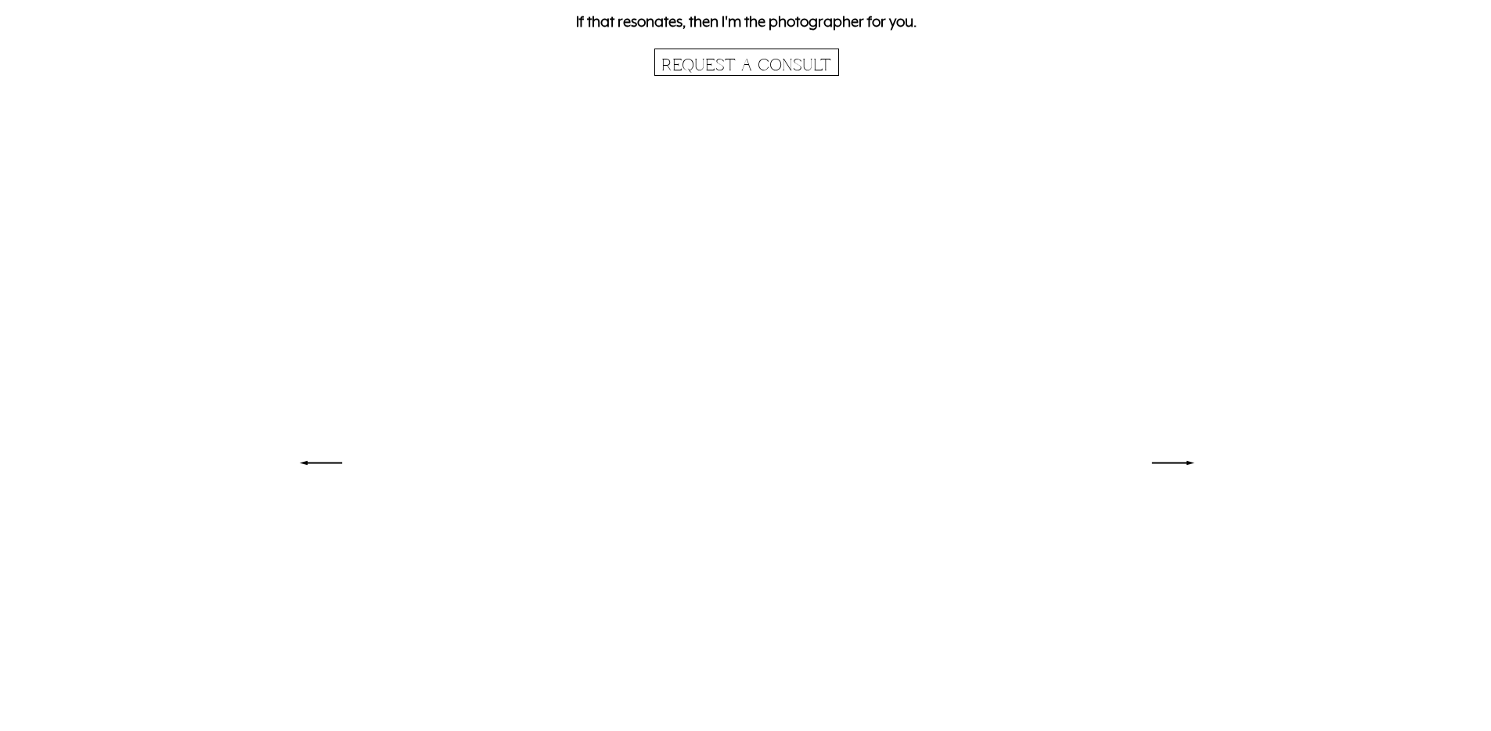
click at [1188, 462] on polygon at bounding box center [1173, 463] width 42 height 4
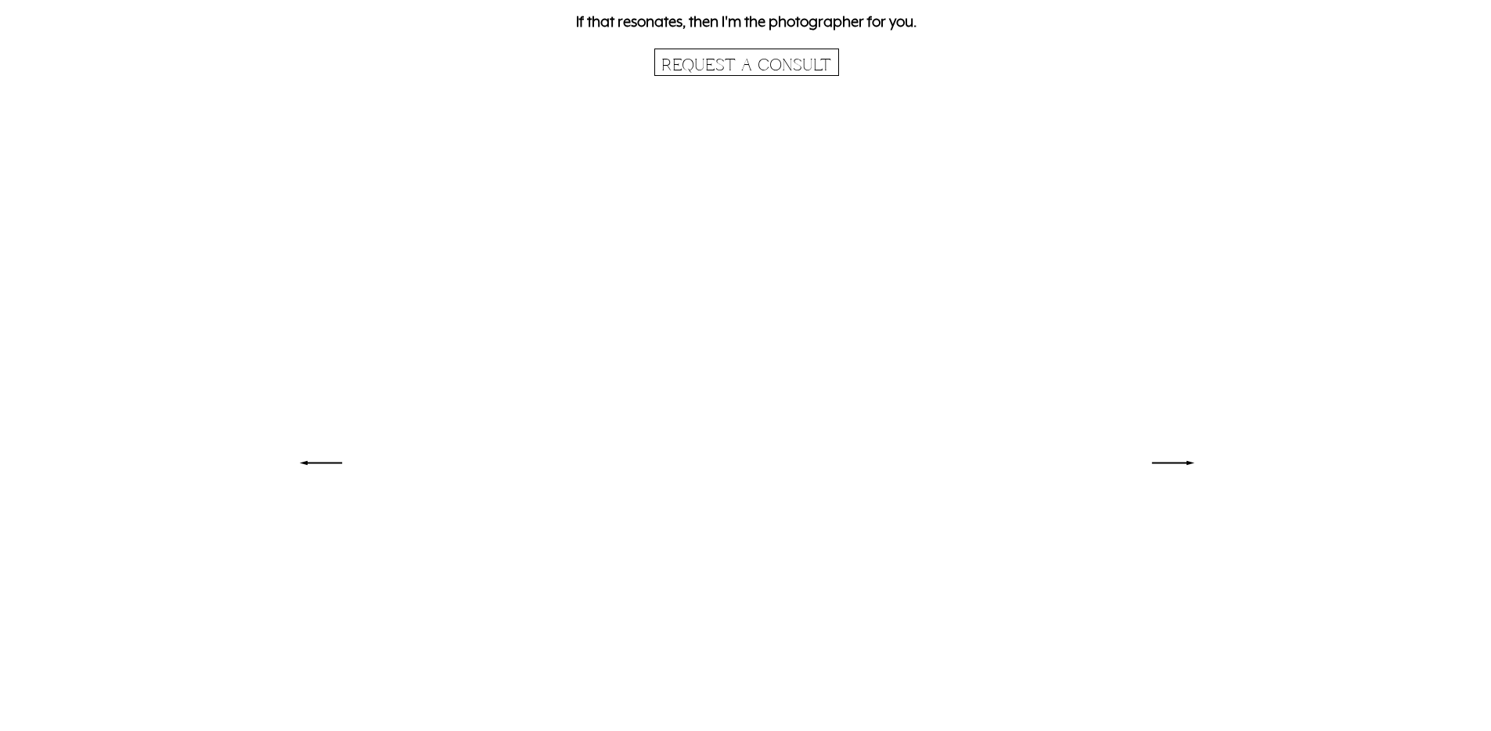
click at [1188, 462] on polygon at bounding box center [1173, 463] width 42 height 4
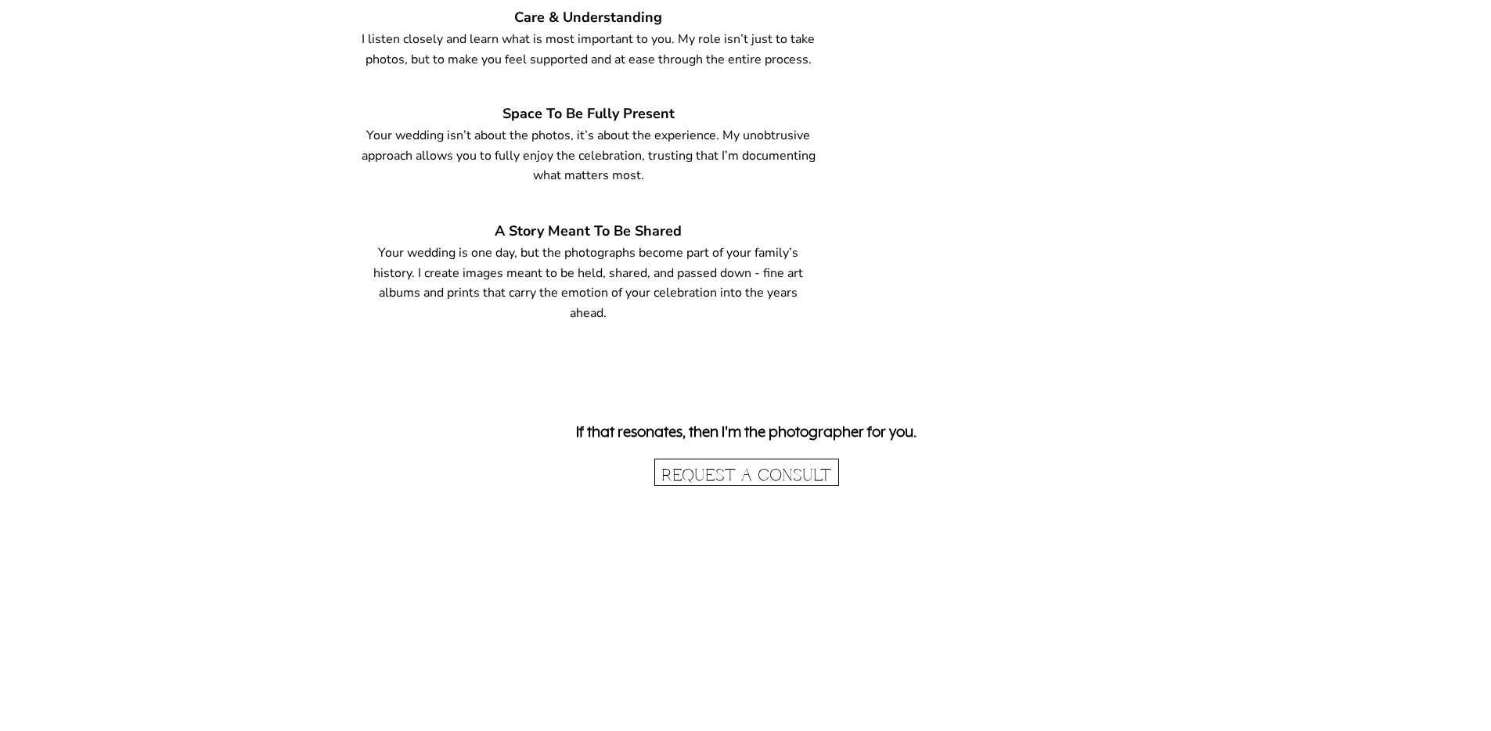
scroll to position [3343, 0]
